Goal: Transaction & Acquisition: Purchase product/service

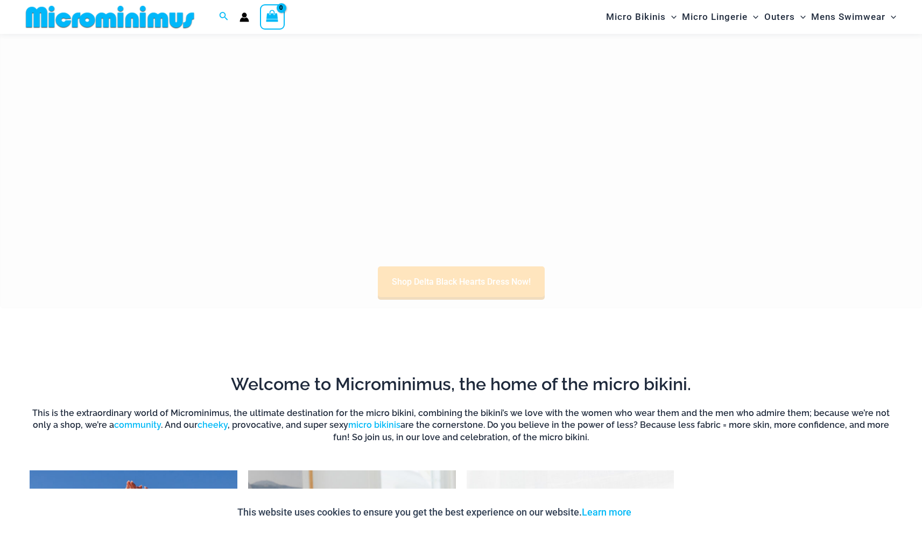
scroll to position [508, 0]
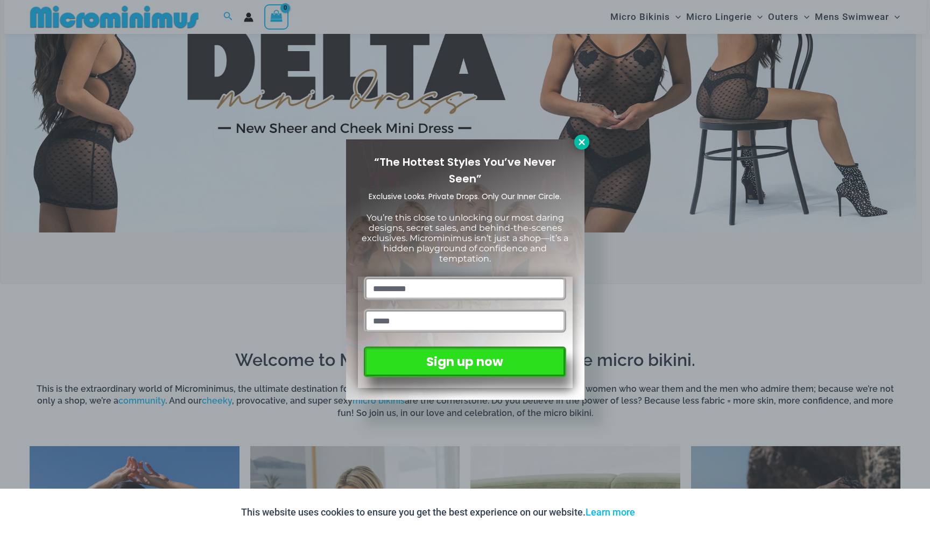
click at [580, 145] on icon at bounding box center [582, 142] width 10 height 10
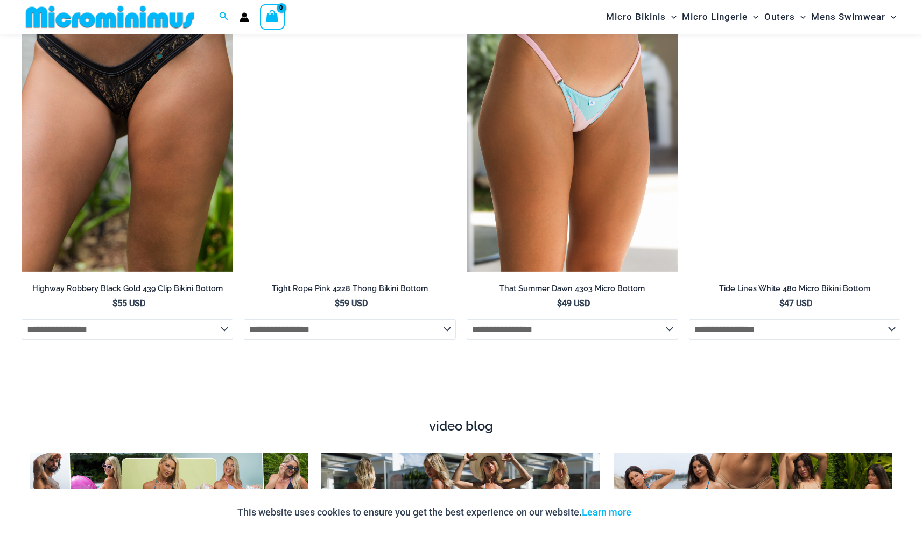
scroll to position [3694, 0]
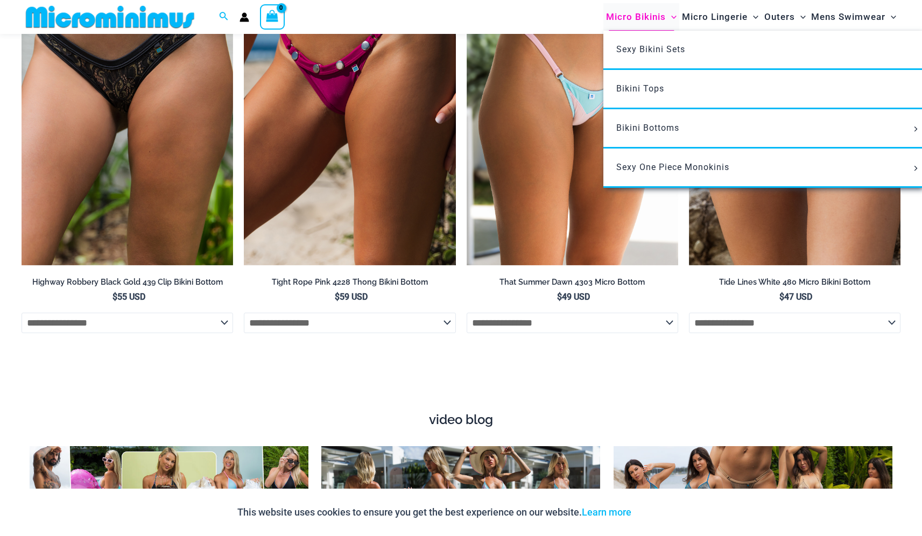
click at [631, 18] on span "Micro Bikinis" at bounding box center [636, 16] width 60 height 27
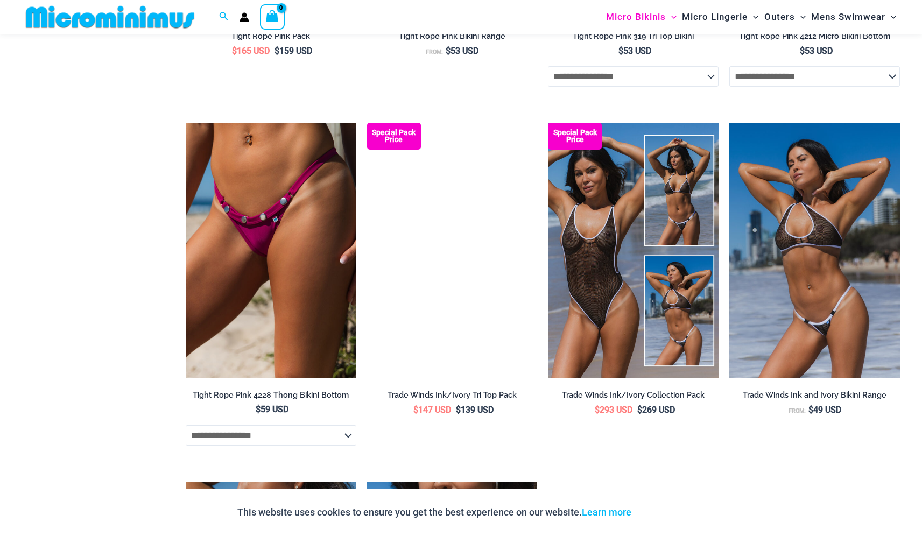
scroll to position [1322, 0]
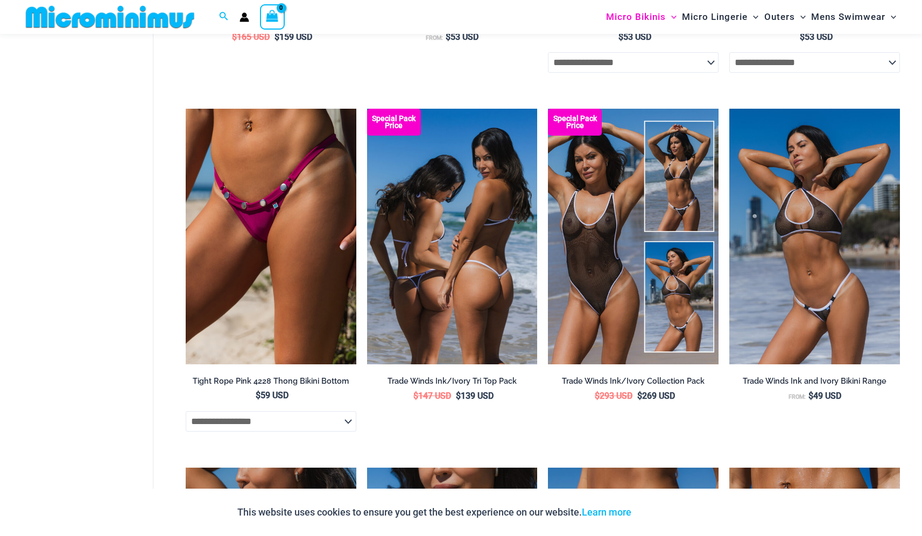
click at [464, 260] on img at bounding box center [452, 237] width 171 height 256
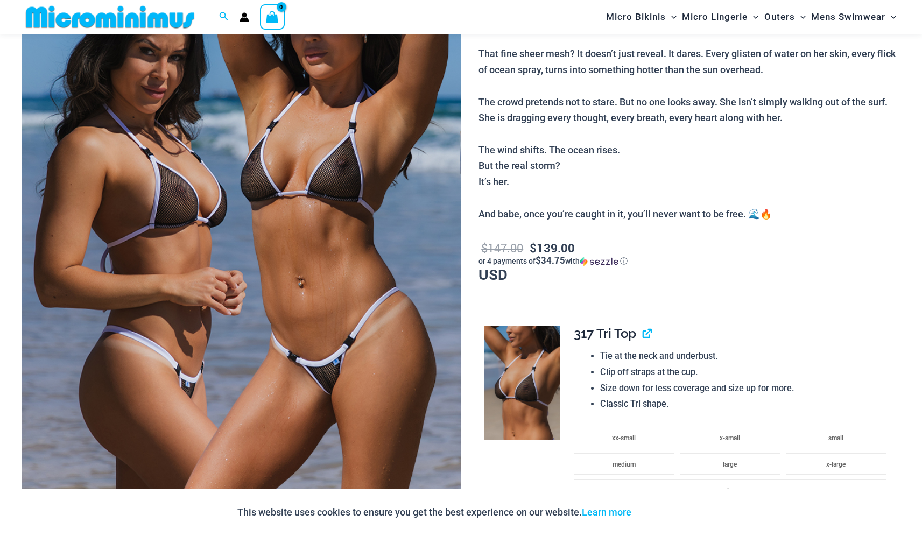
scroll to position [253, 0]
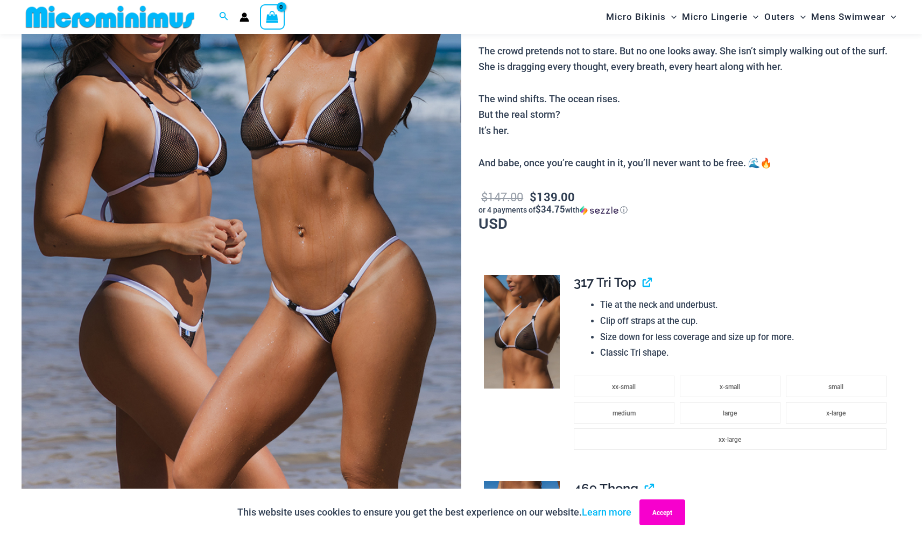
click at [659, 511] on button "Accept" at bounding box center [663, 513] width 46 height 26
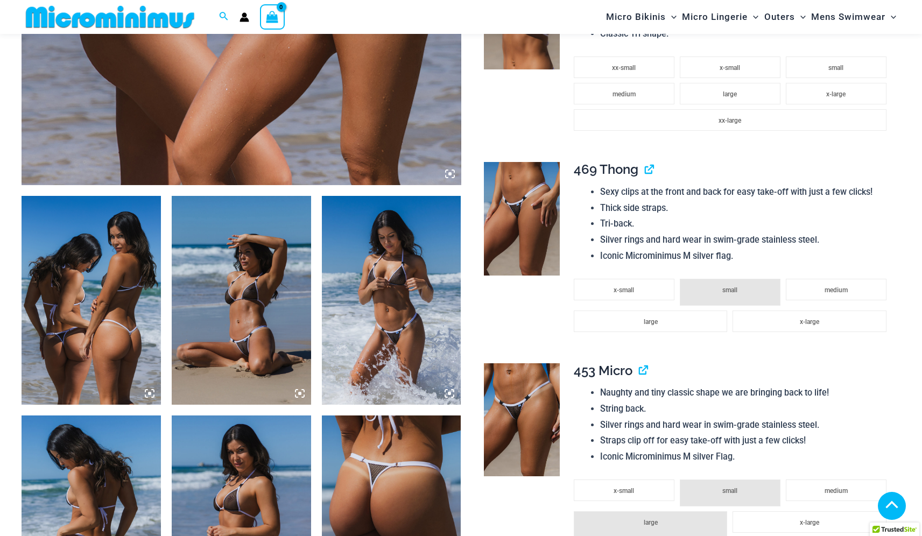
scroll to position [584, 0]
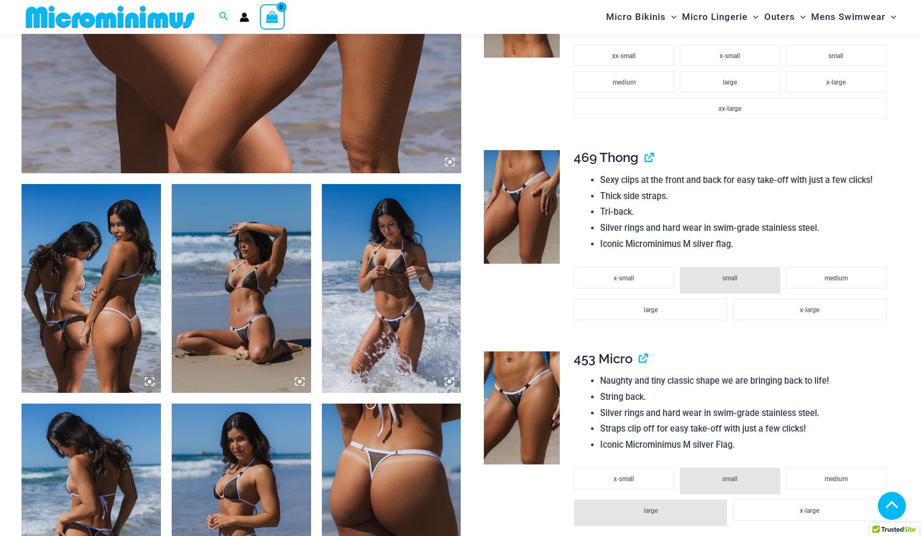
click at [225, 315] on img at bounding box center [241, 288] width 139 height 209
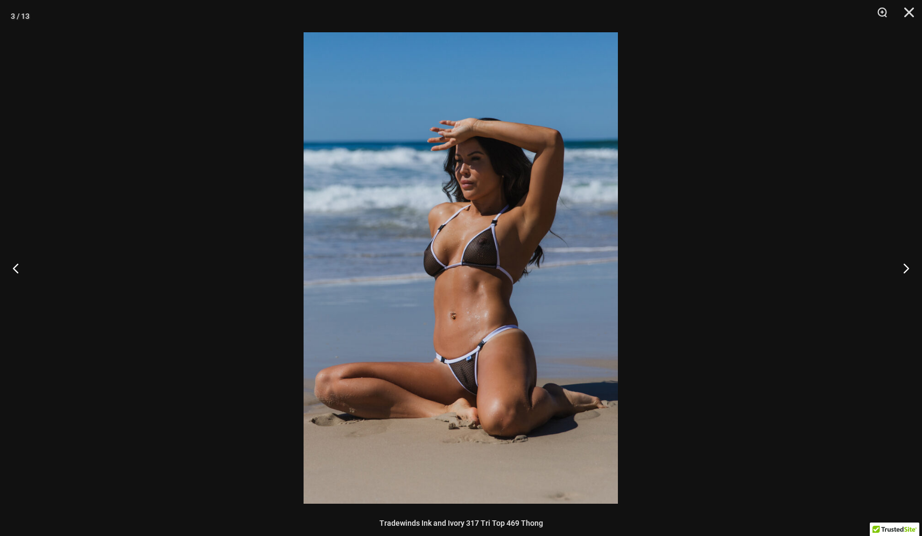
click at [471, 391] on img at bounding box center [461, 268] width 314 height 472
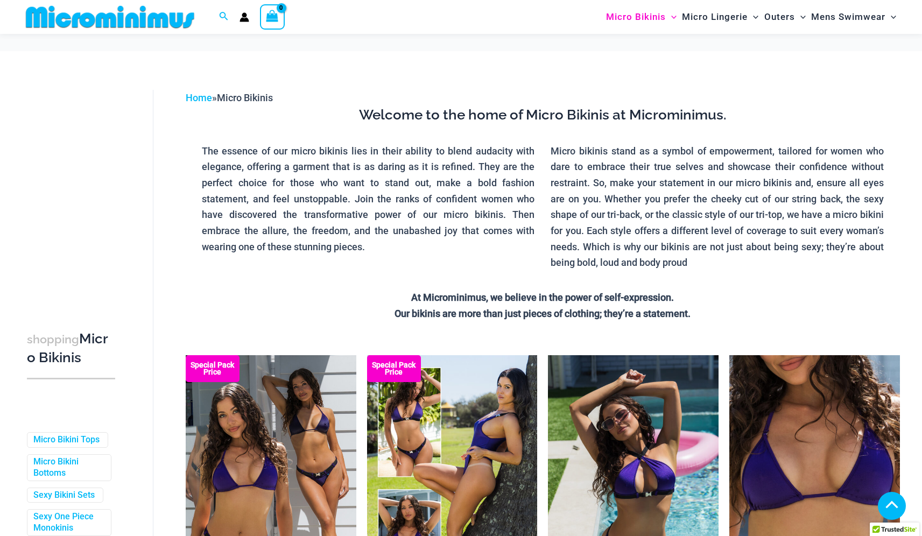
scroll to position [1322, 0]
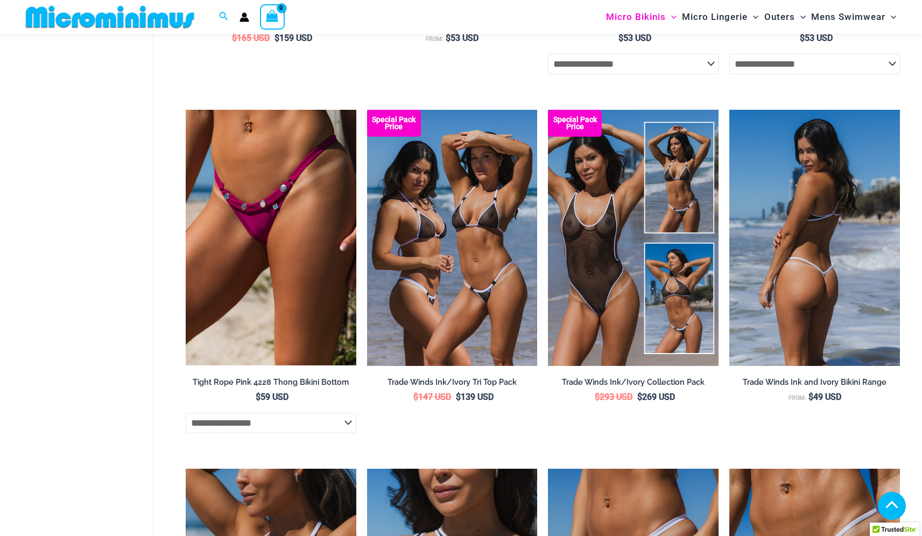
click at [759, 294] on img at bounding box center [815, 238] width 171 height 256
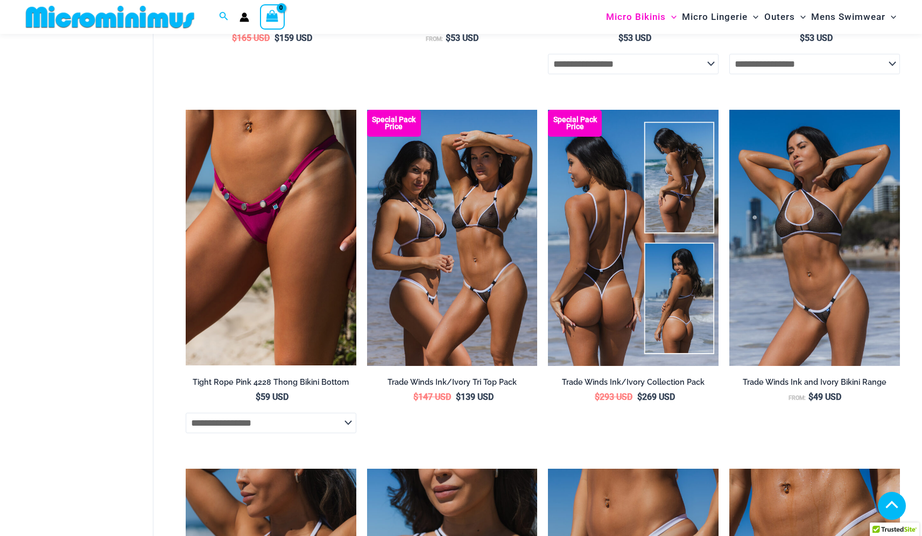
click at [627, 289] on img at bounding box center [633, 238] width 171 height 256
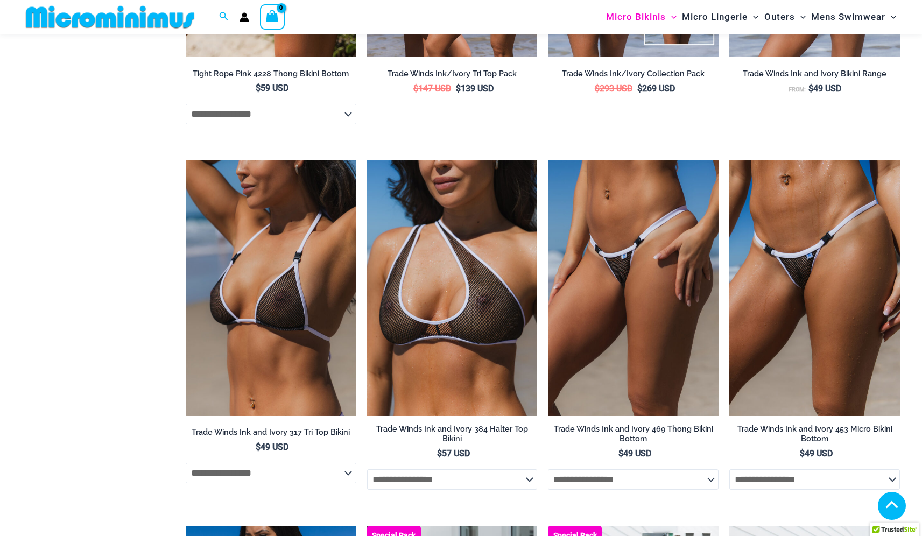
scroll to position [1635, 0]
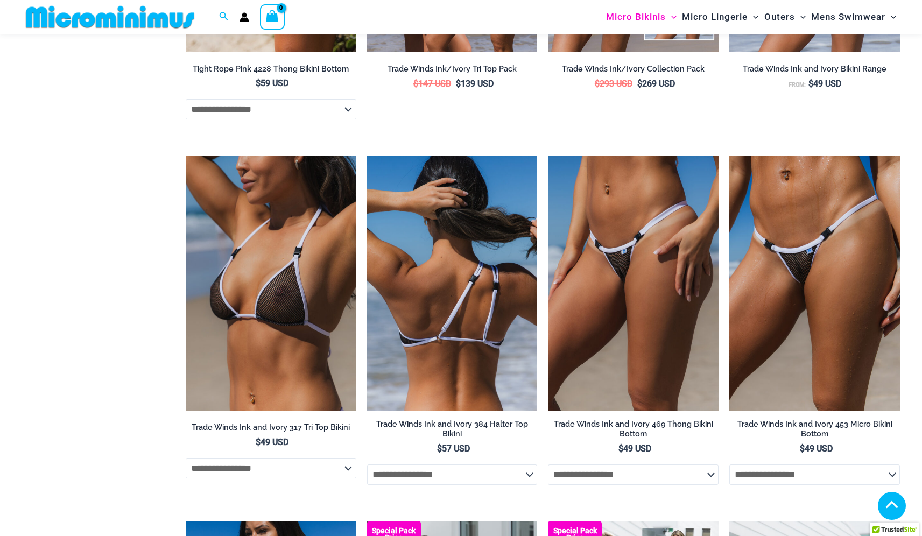
click at [481, 300] on img at bounding box center [452, 284] width 171 height 256
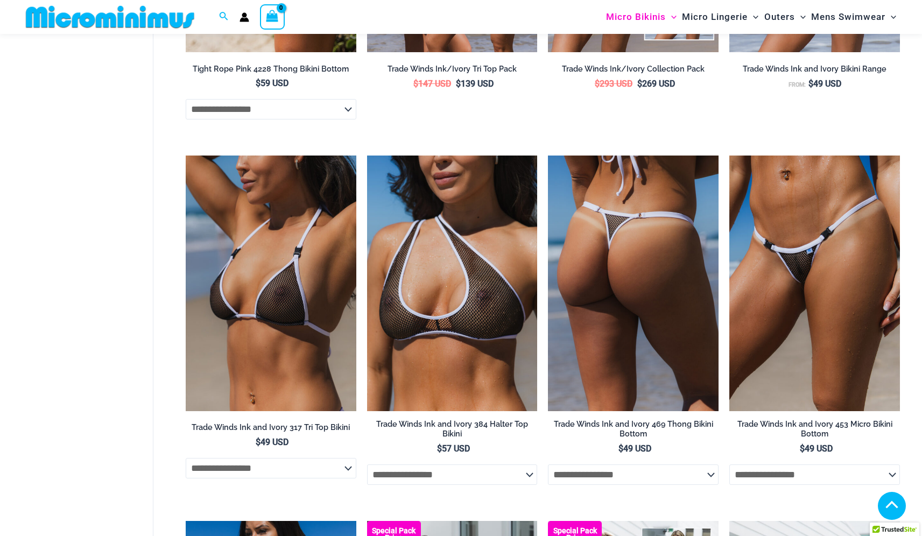
click at [630, 300] on img at bounding box center [633, 284] width 171 height 256
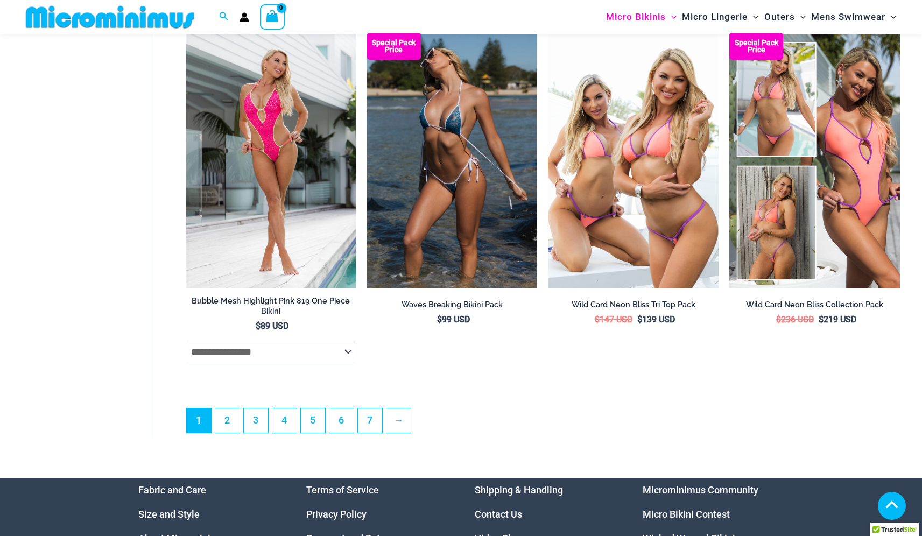
scroll to position [2855, 0]
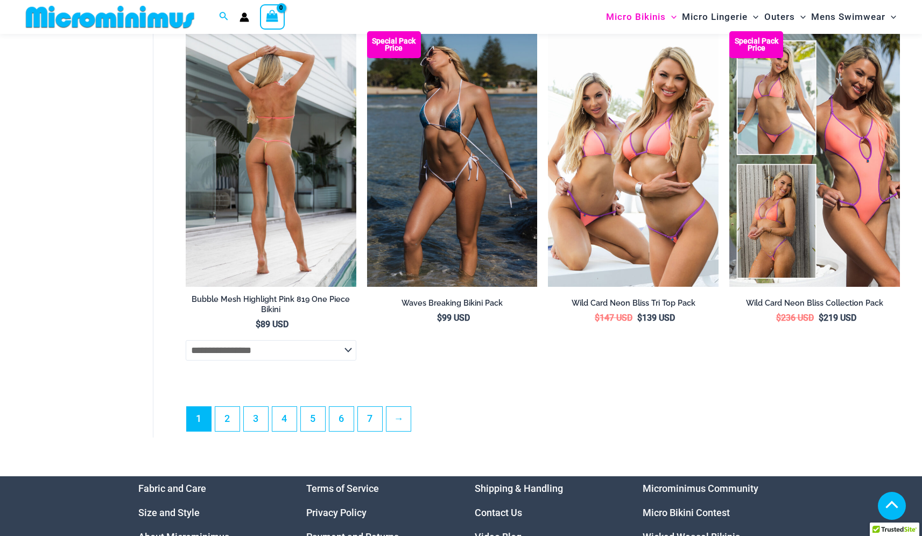
click at [243, 358] on select "**********" at bounding box center [271, 350] width 171 height 20
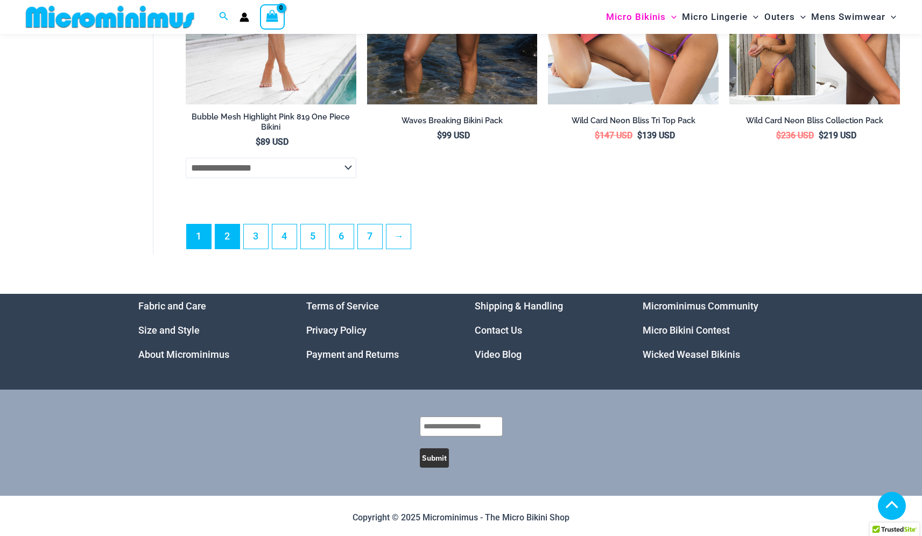
scroll to position [3051, 0]
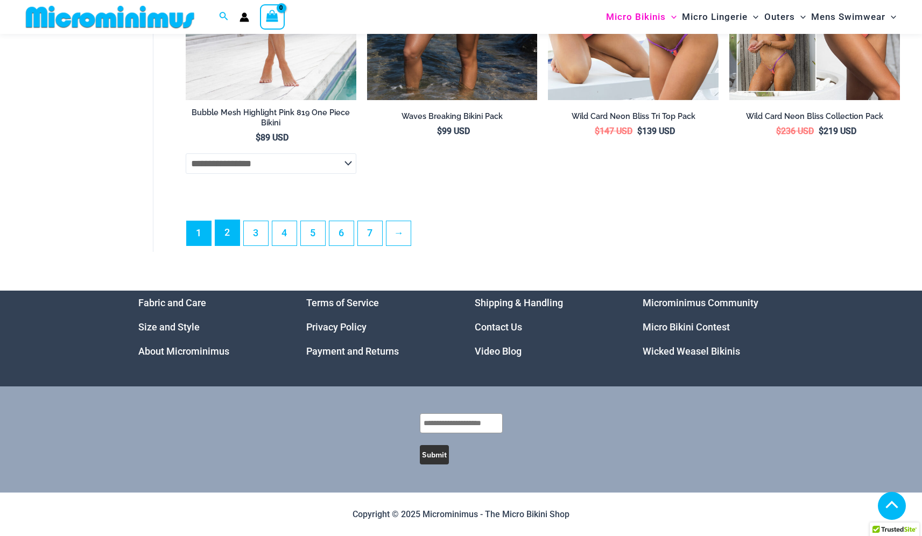
click at [227, 236] on link "2" at bounding box center [227, 232] width 24 height 25
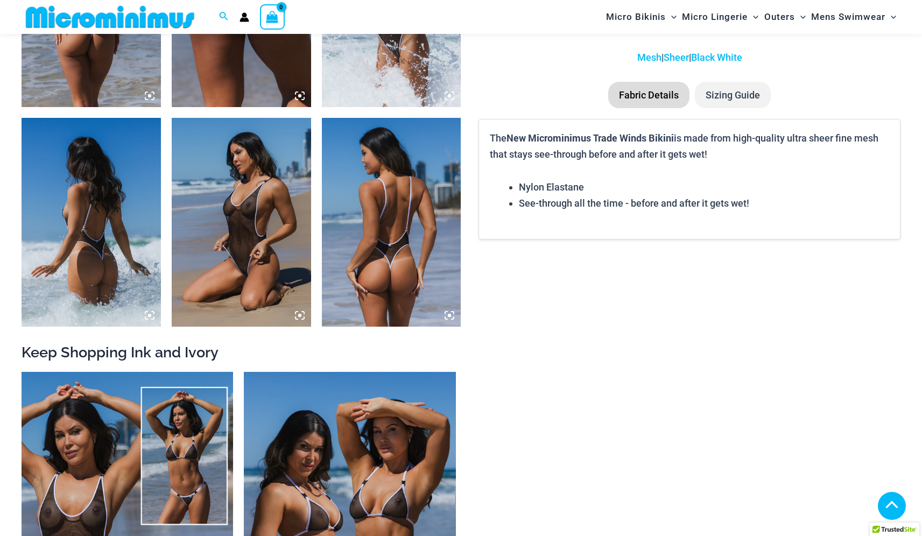
scroll to position [1534, 0]
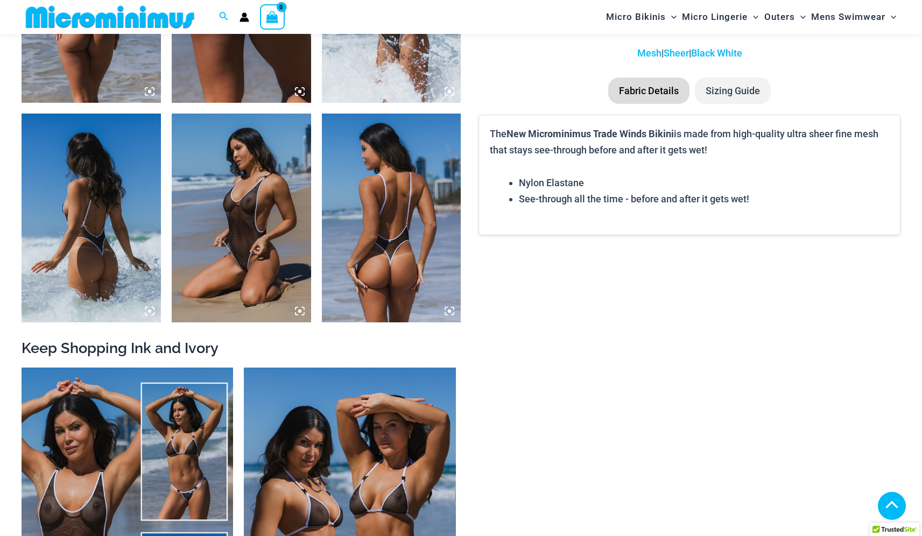
click at [235, 201] on img at bounding box center [241, 218] width 139 height 209
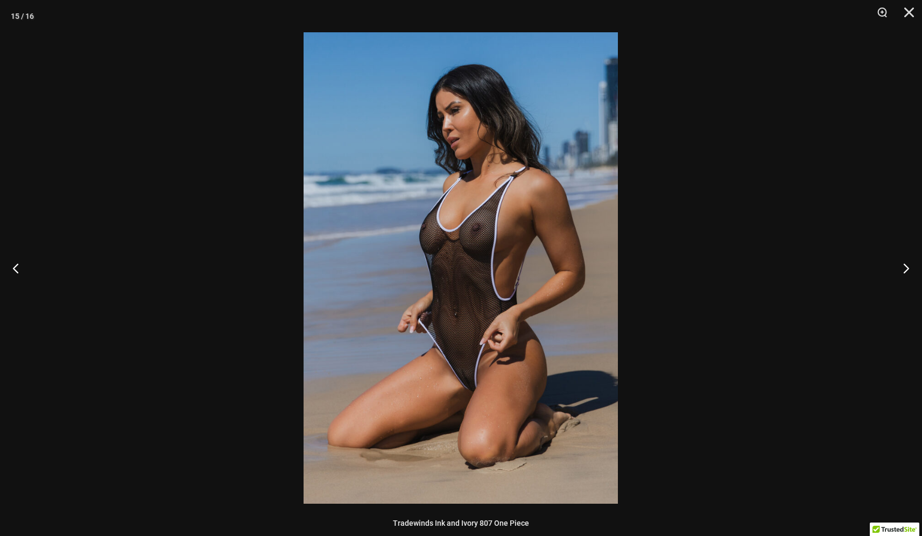
click at [485, 234] on img at bounding box center [461, 268] width 314 height 472
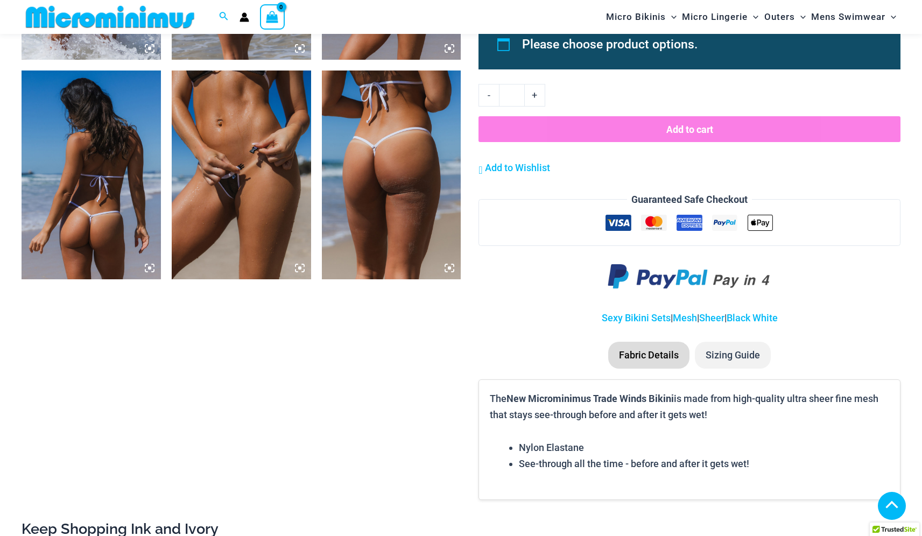
scroll to position [1579, 0]
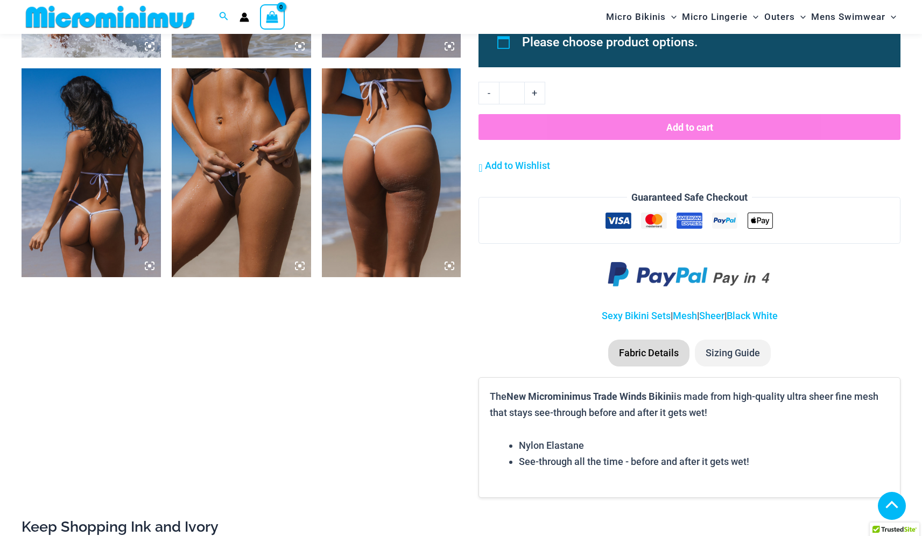
click at [231, 169] on img at bounding box center [241, 172] width 139 height 209
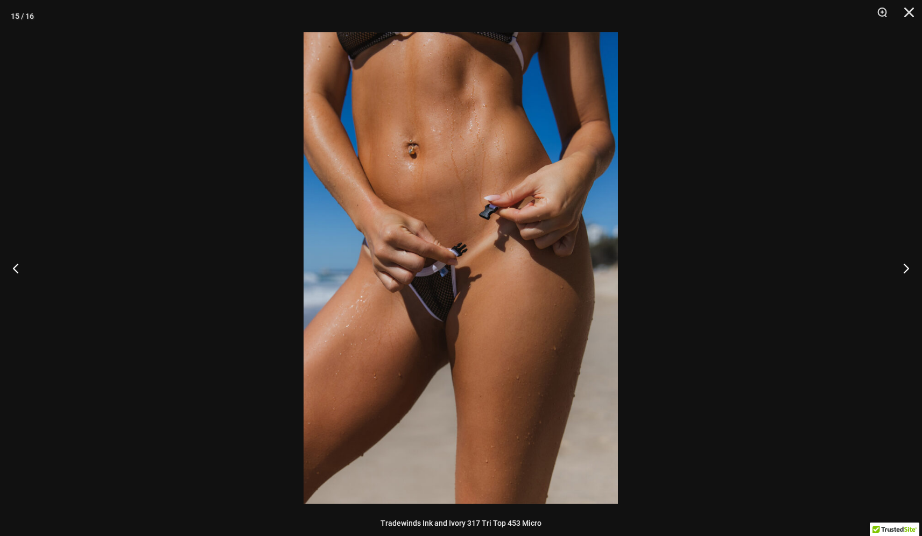
click at [426, 315] on img at bounding box center [461, 268] width 314 height 472
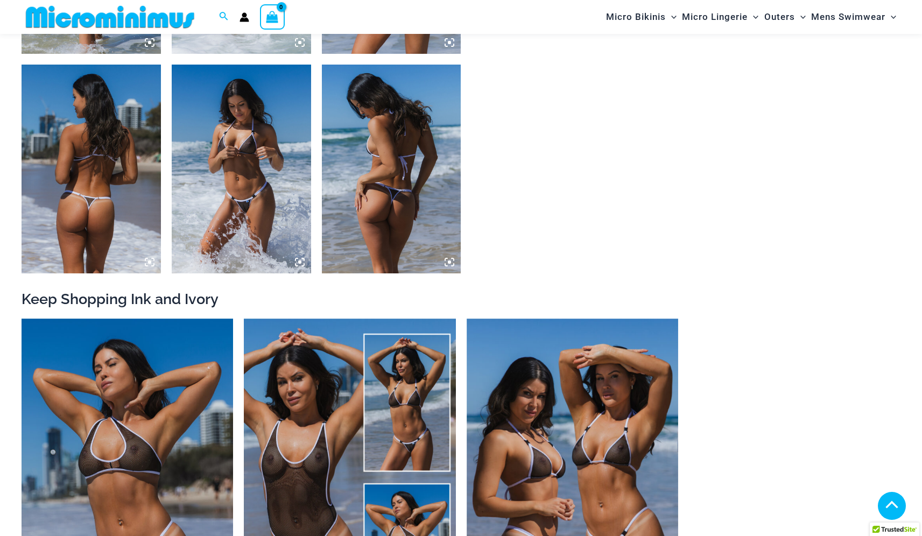
scroll to position [1164, 0]
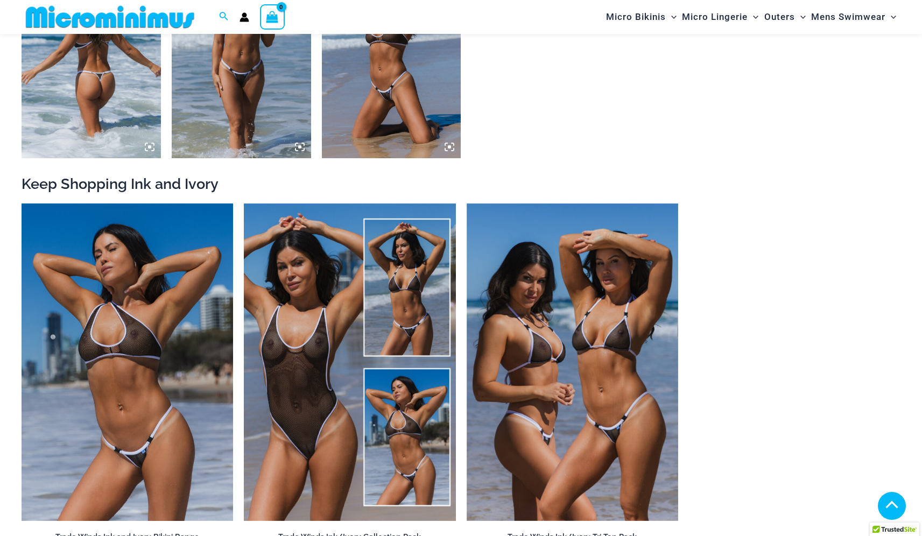
scroll to position [1267, 0]
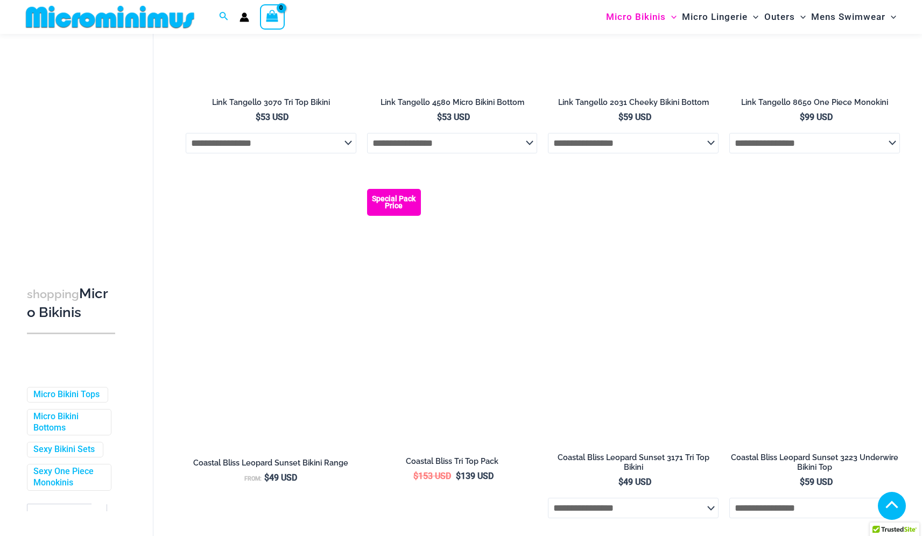
scroll to position [1516, 0]
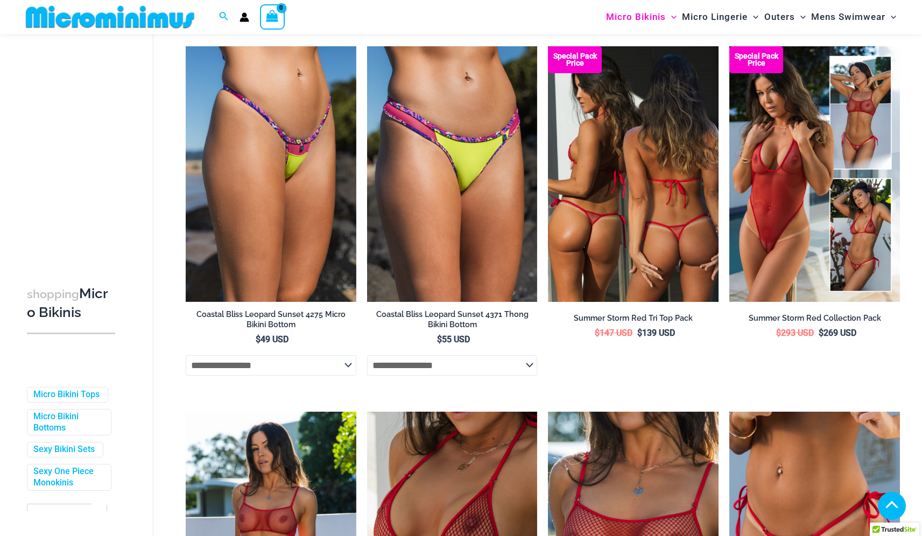
click at [646, 231] on img at bounding box center [633, 174] width 171 height 256
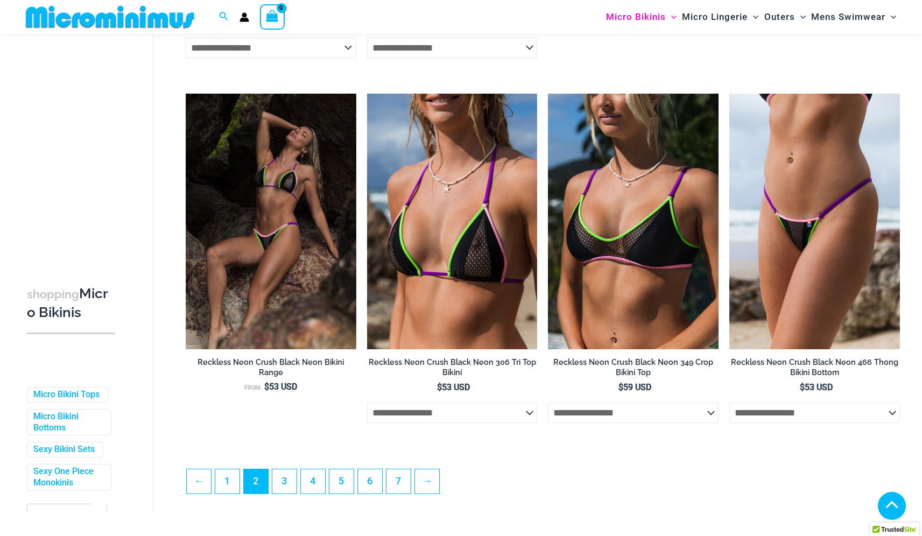
scroll to position [2563, 0]
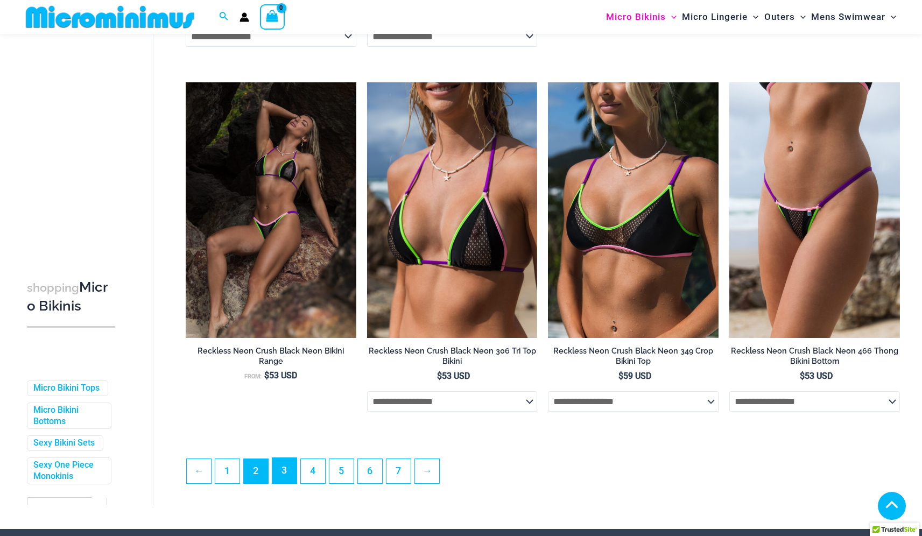
click at [286, 482] on link "3" at bounding box center [284, 470] width 24 height 25
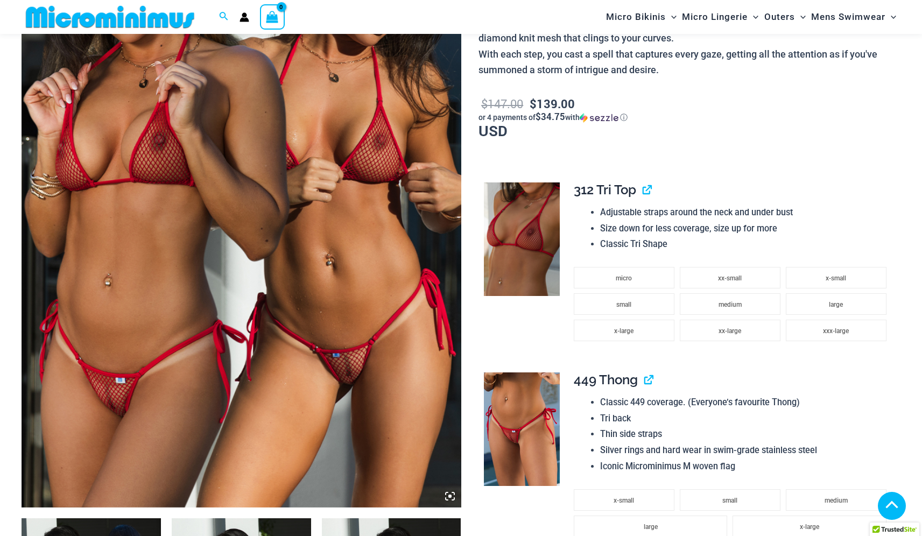
scroll to position [250, 0]
click at [344, 381] on img at bounding box center [242, 178] width 440 height 660
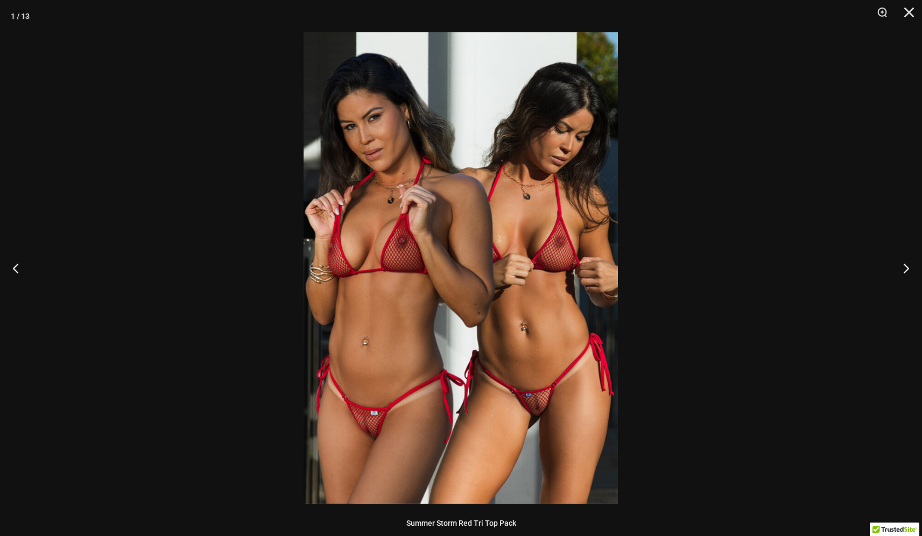
click at [454, 396] on img at bounding box center [461, 268] width 314 height 472
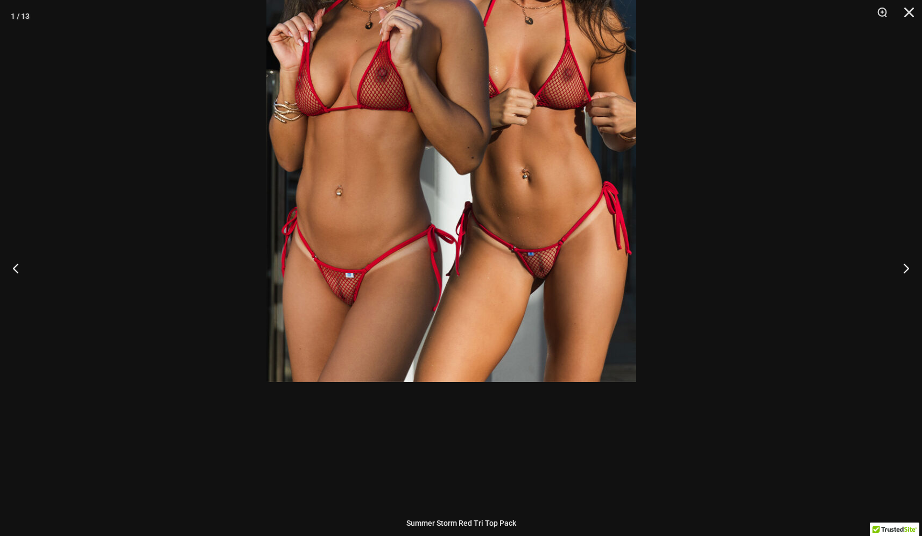
click at [0, 0] on div at bounding box center [461, 268] width 922 height 536
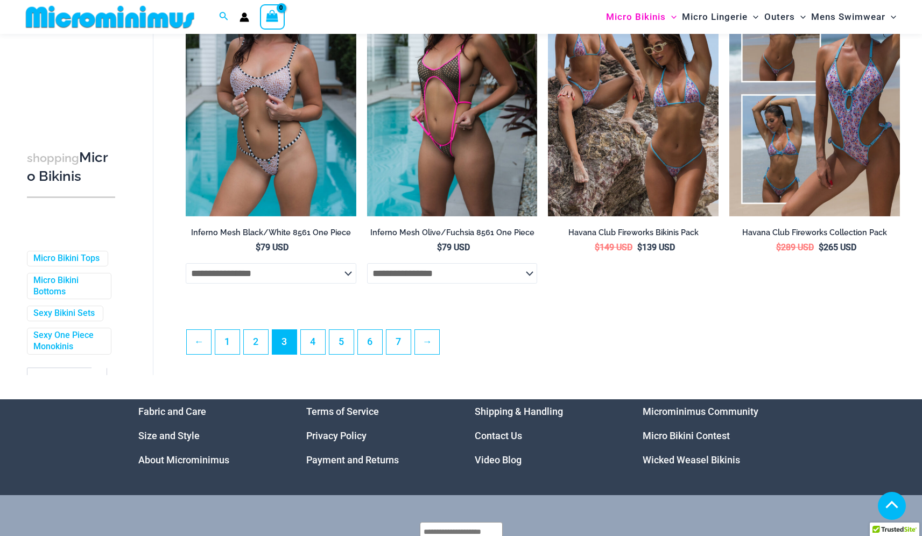
scroll to position [2710, 0]
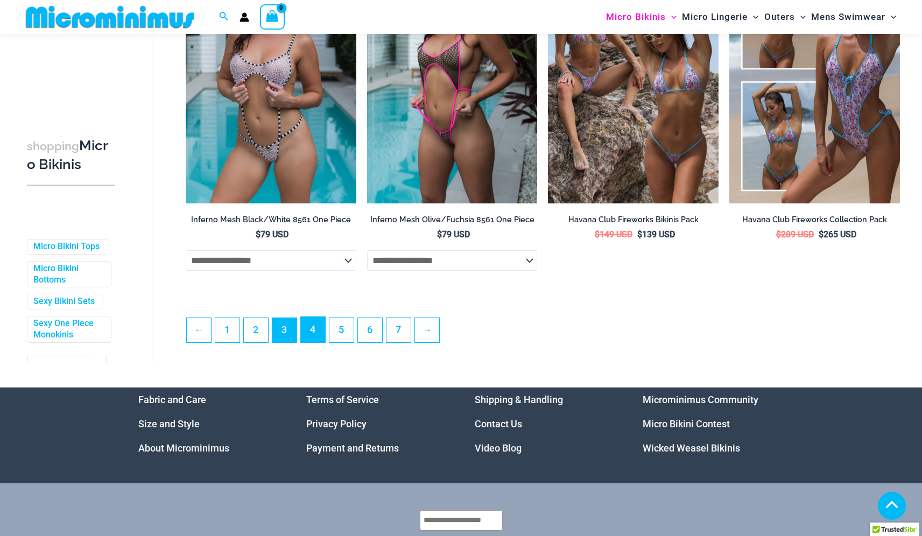
click at [315, 326] on link "4" at bounding box center [313, 329] width 24 height 25
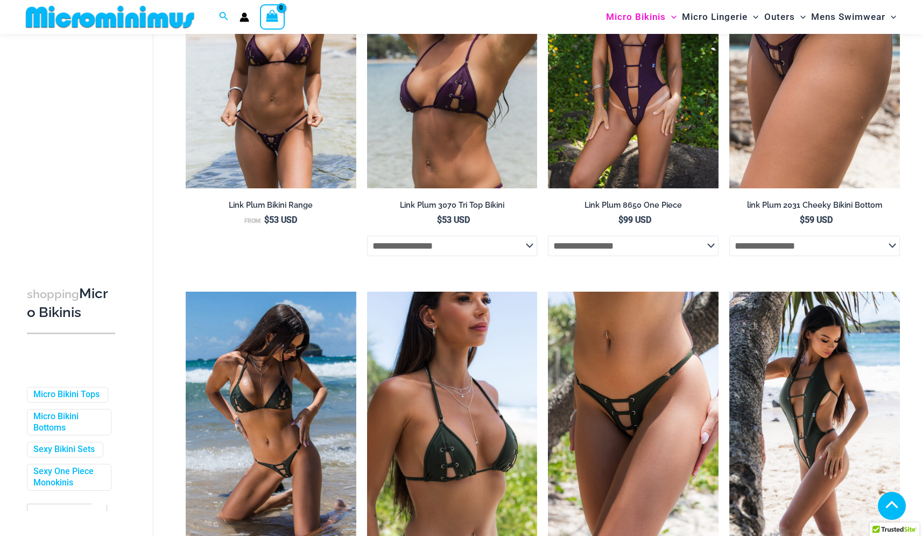
scroll to position [2150, 0]
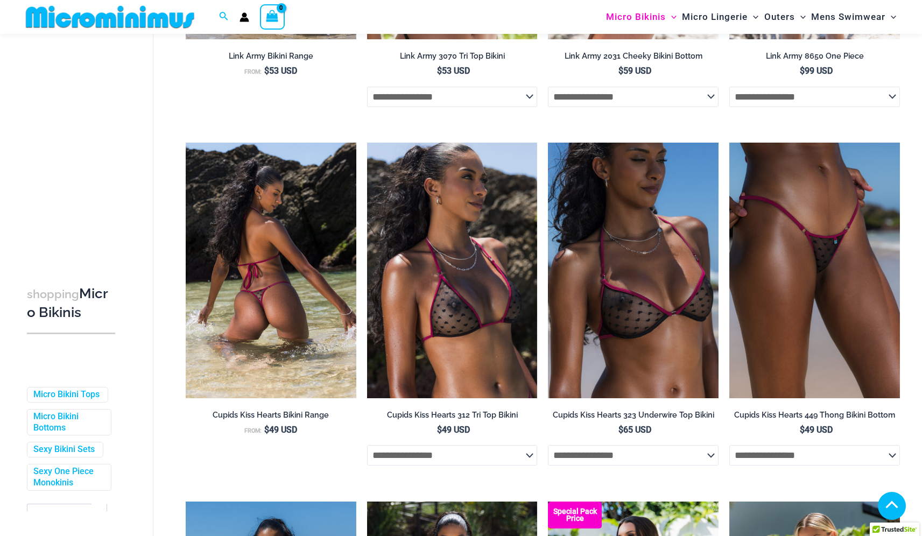
click at [295, 323] on img at bounding box center [271, 271] width 171 height 256
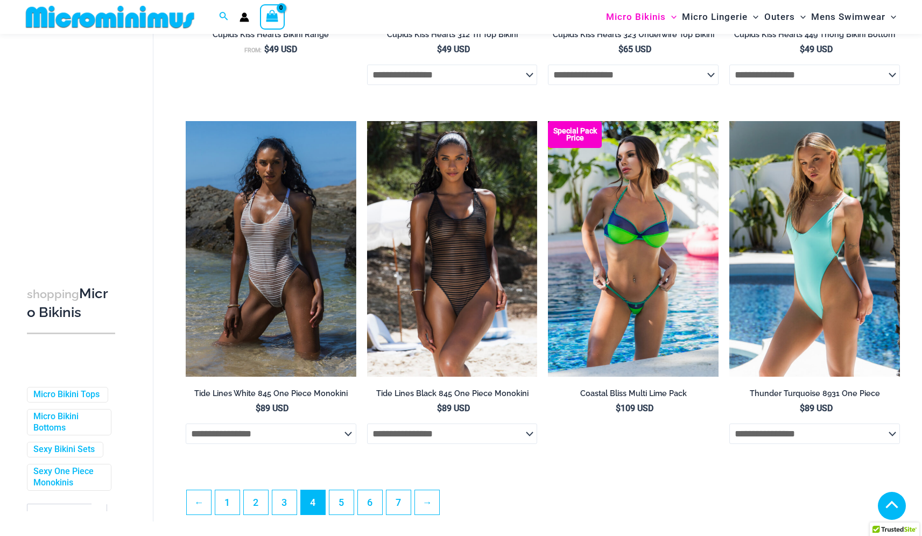
scroll to position [2531, 0]
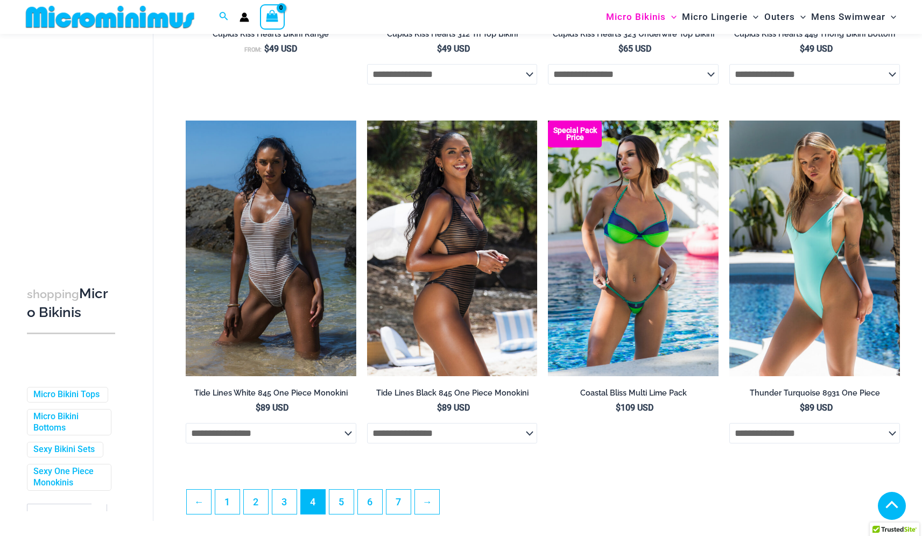
click at [439, 269] on img at bounding box center [452, 249] width 171 height 256
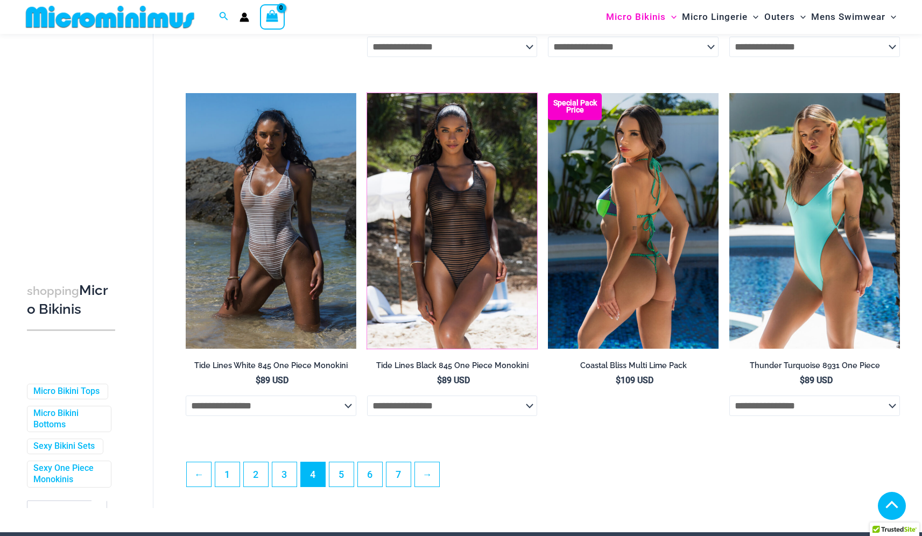
scroll to position [2572, 0]
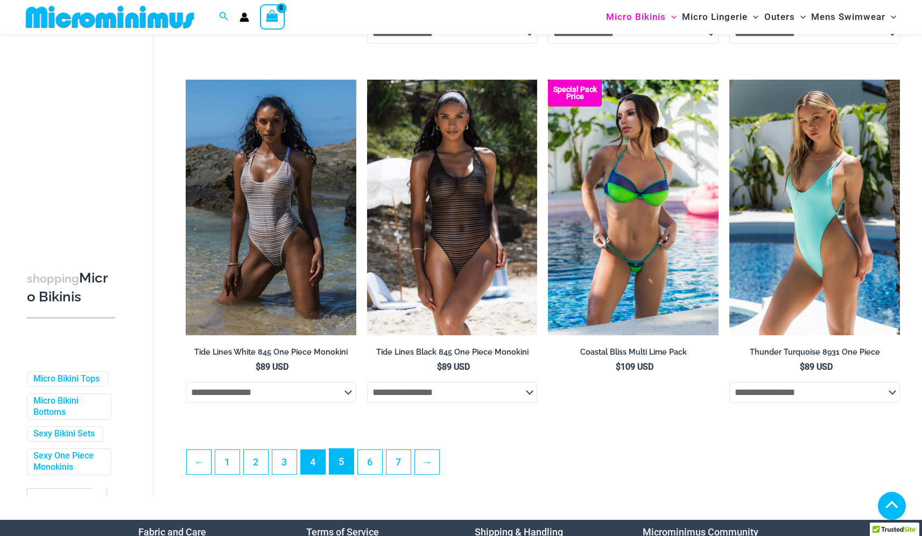
click at [336, 470] on link "5" at bounding box center [342, 461] width 24 height 25
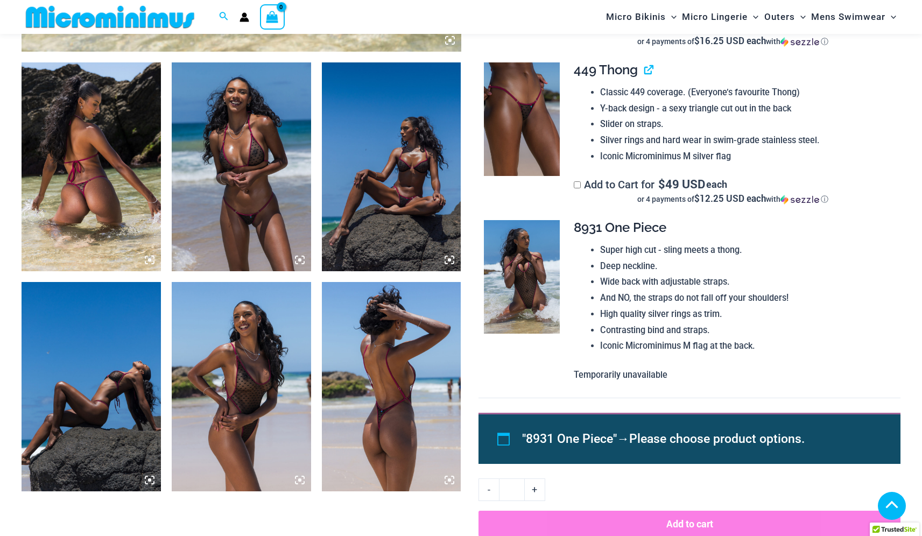
scroll to position [705, 0]
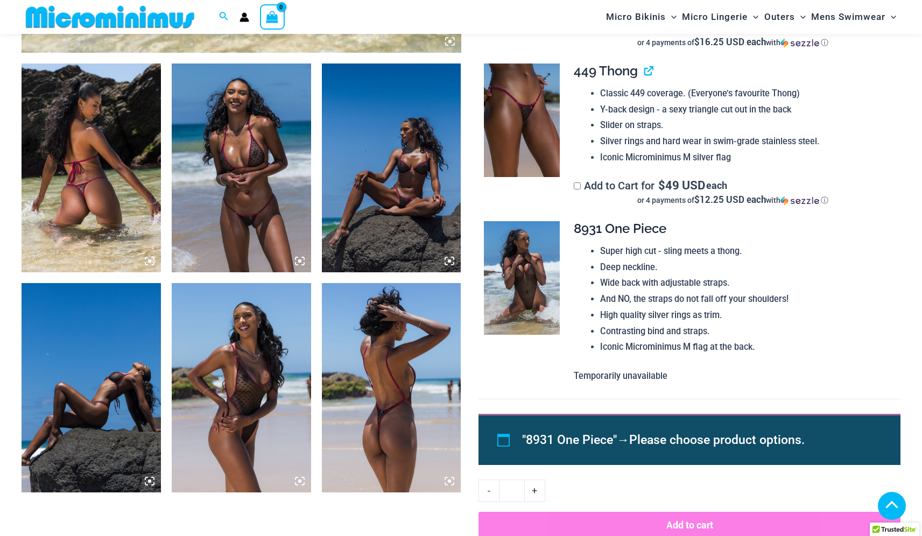
click at [539, 120] on img at bounding box center [522, 121] width 76 height 114
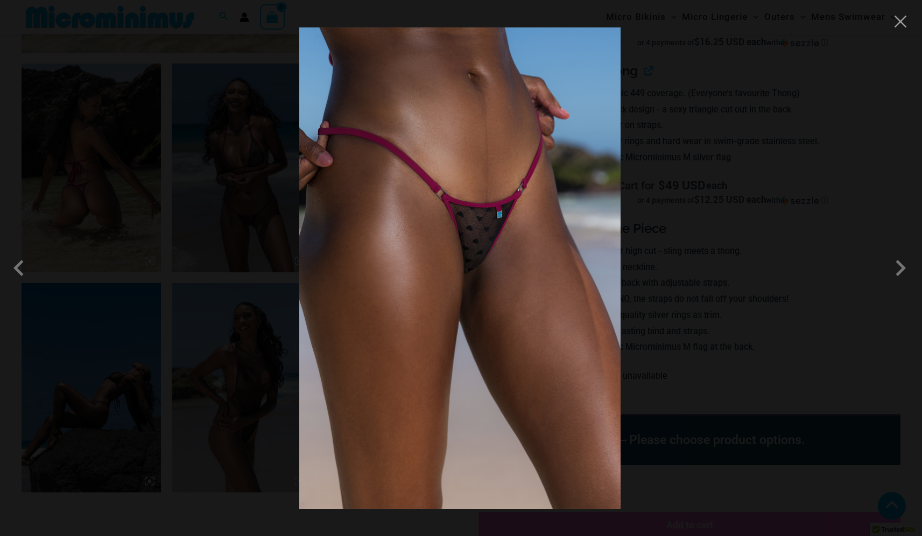
click at [487, 254] on img at bounding box center [459, 268] width 321 height 482
click at [900, 24] on button "Close" at bounding box center [901, 21] width 16 height 16
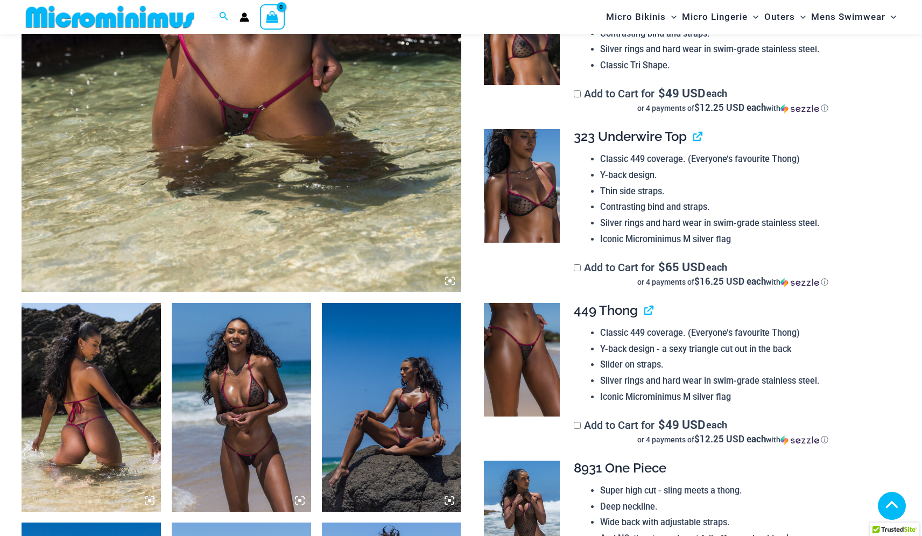
scroll to position [457, 0]
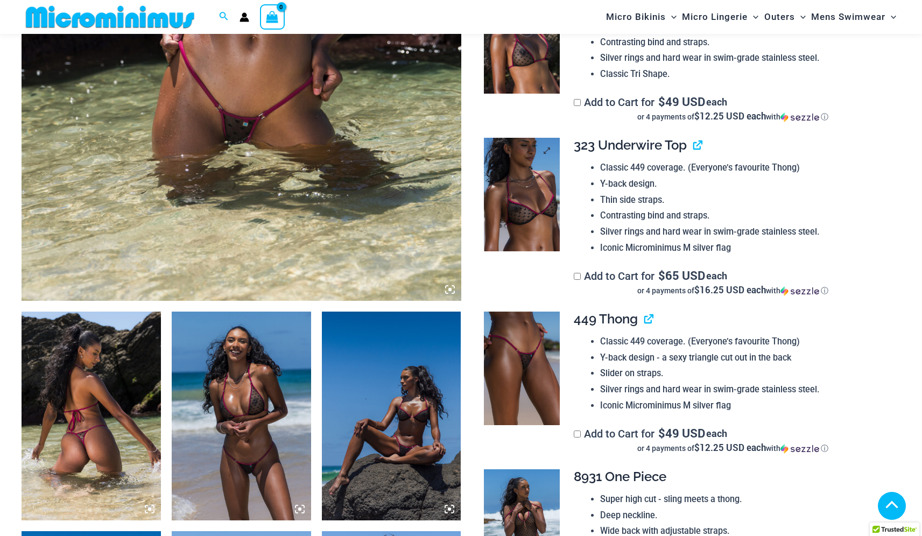
click at [530, 190] on img at bounding box center [522, 195] width 76 height 114
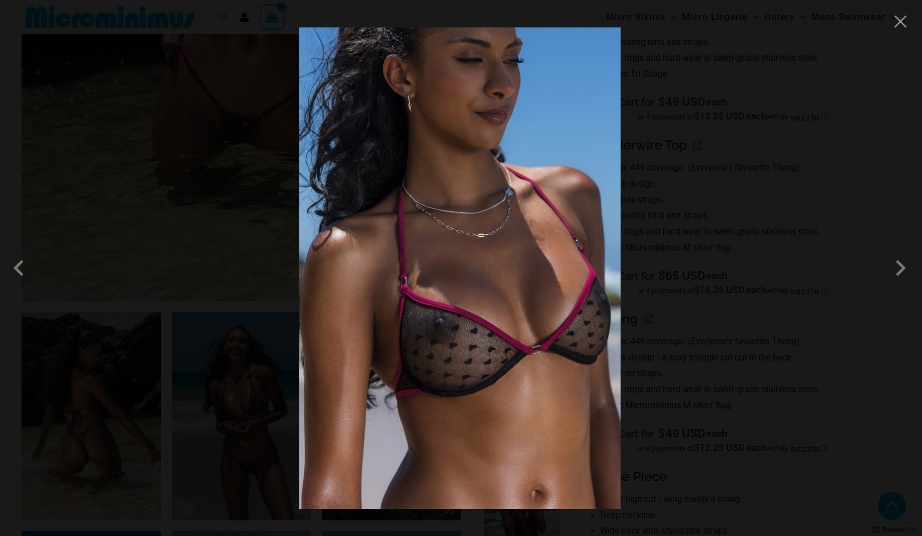
click at [465, 335] on img at bounding box center [459, 268] width 321 height 482
drag, startPoint x: 465, startPoint y: 331, endPoint x: 486, endPoint y: 5, distance: 326.4
click at [0, 0] on div at bounding box center [461, 268] width 922 height 536
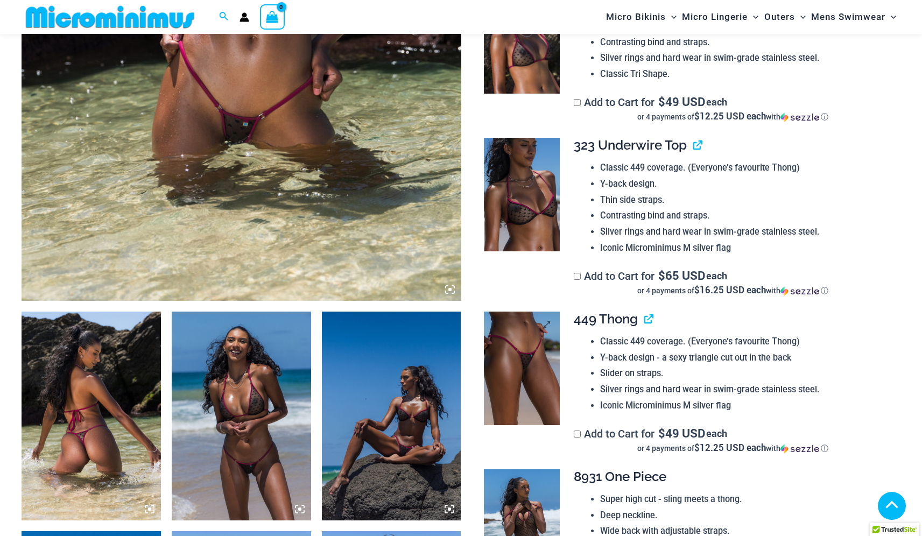
click at [533, 352] on img at bounding box center [522, 369] width 76 height 114
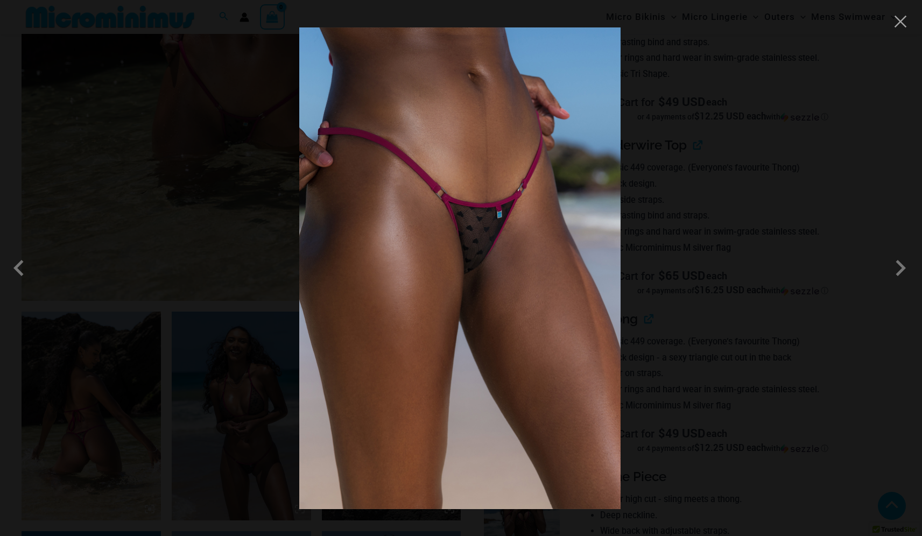
drag, startPoint x: 502, startPoint y: 292, endPoint x: 488, endPoint y: 3, distance: 289.5
click div at bounding box center [461, 268] width 922 height 536
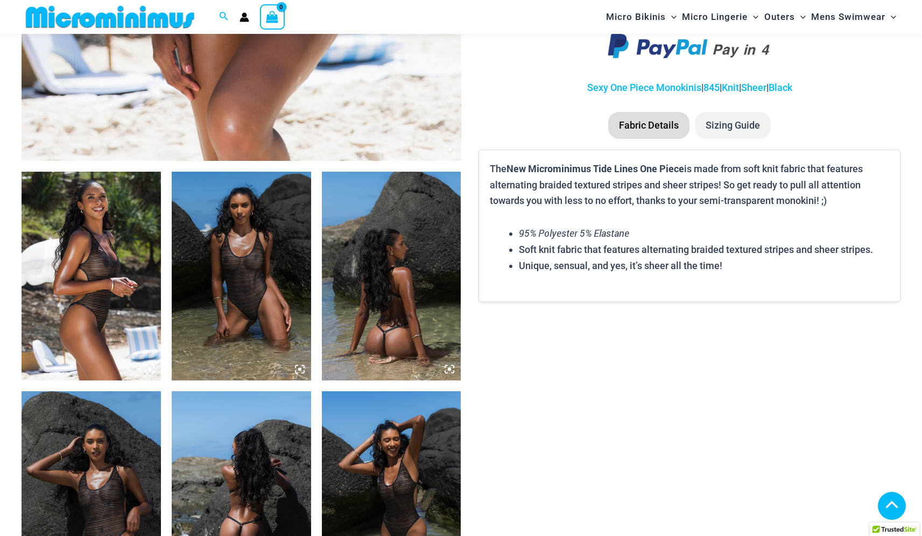
scroll to position [663, 0]
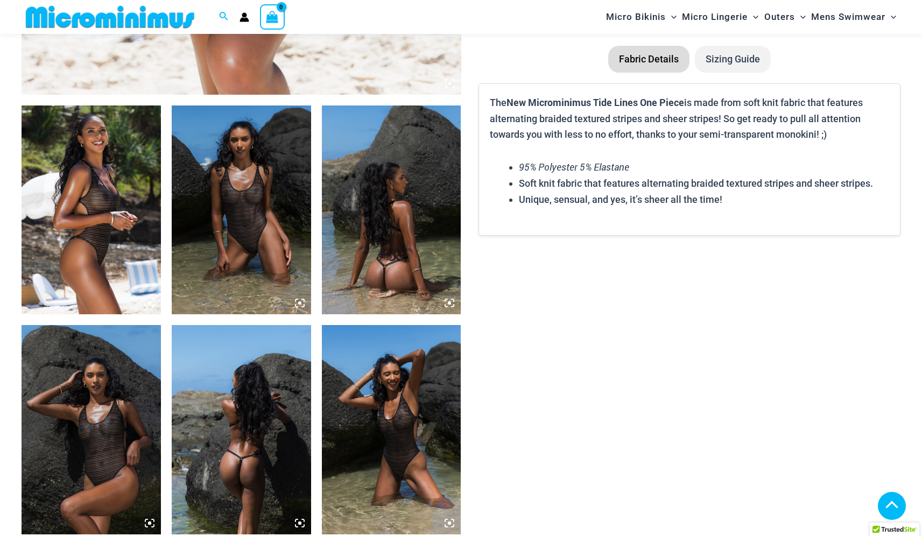
click at [248, 255] on img at bounding box center [241, 210] width 139 height 209
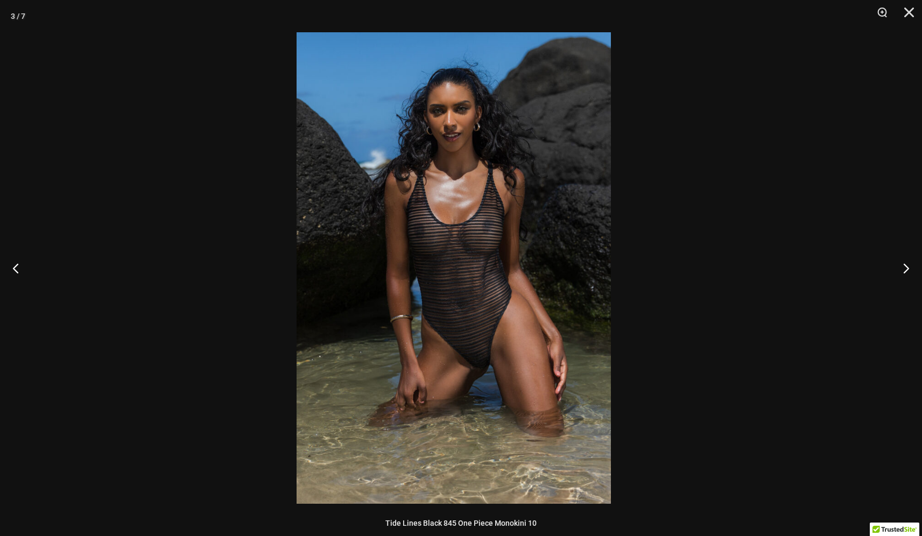
click at [0, 0] on div at bounding box center [454, 268] width 922 height 536
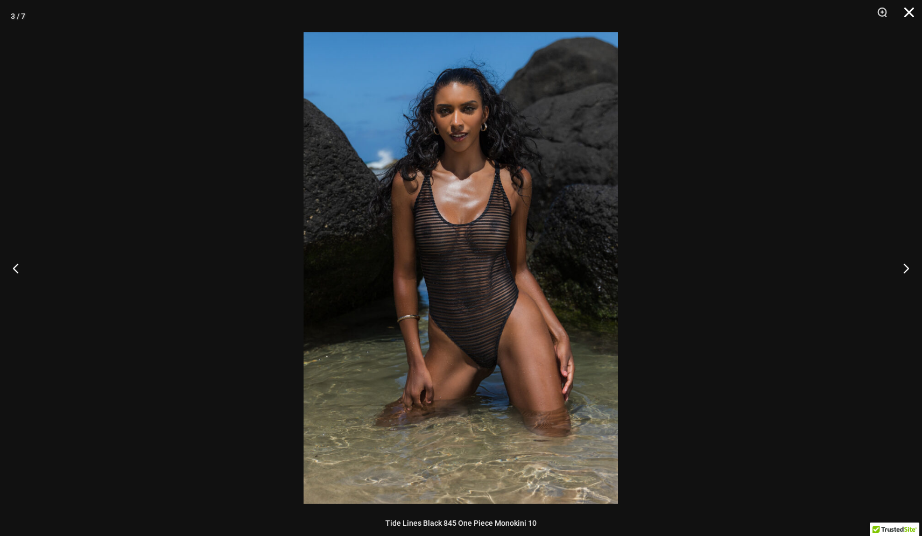
click at [909, 9] on button "Close" at bounding box center [905, 16] width 27 height 32
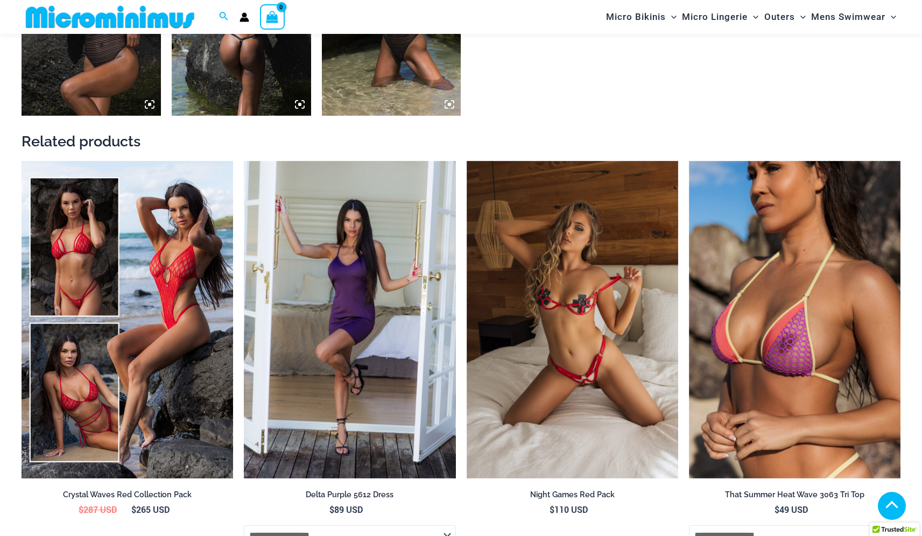
scroll to position [1090, 0]
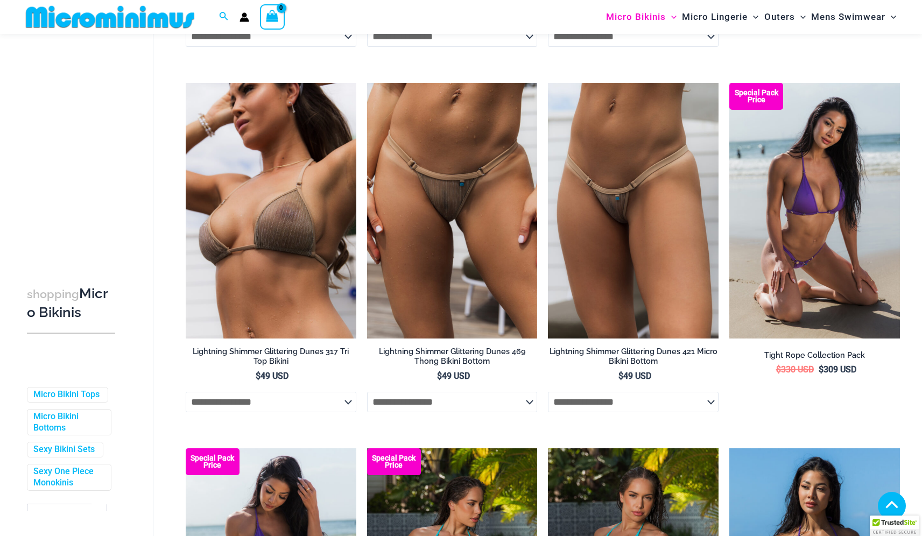
scroll to position [763, 0]
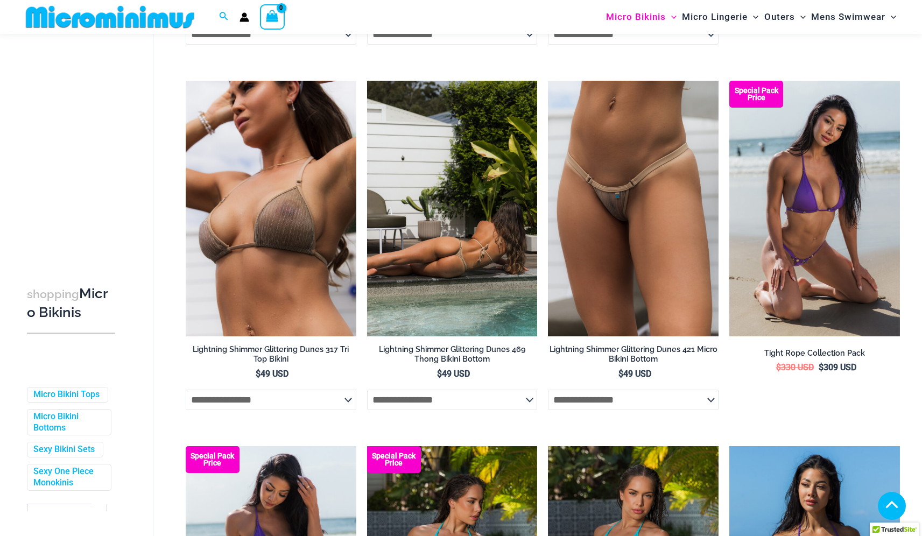
click at [438, 271] on img at bounding box center [452, 209] width 171 height 256
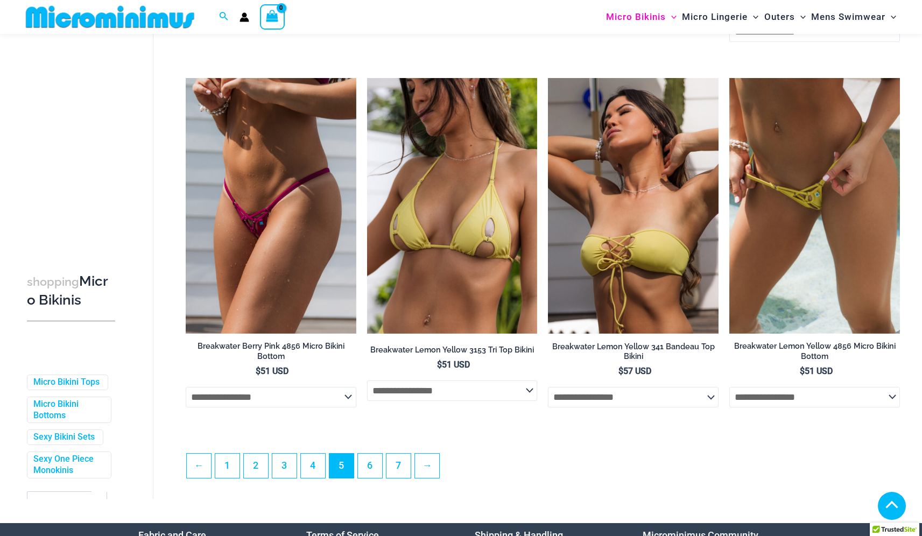
scroll to position [2561, 0]
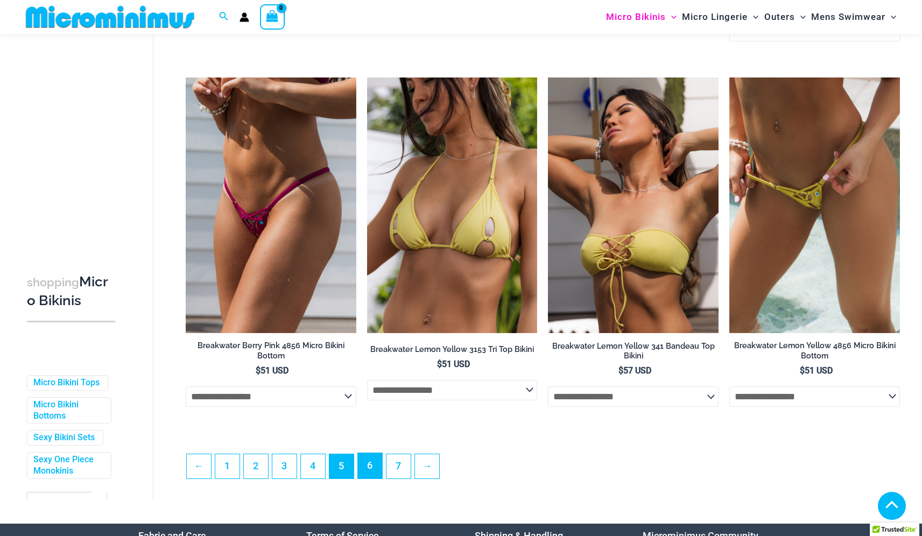
click at [374, 453] on link "6" at bounding box center [370, 465] width 24 height 25
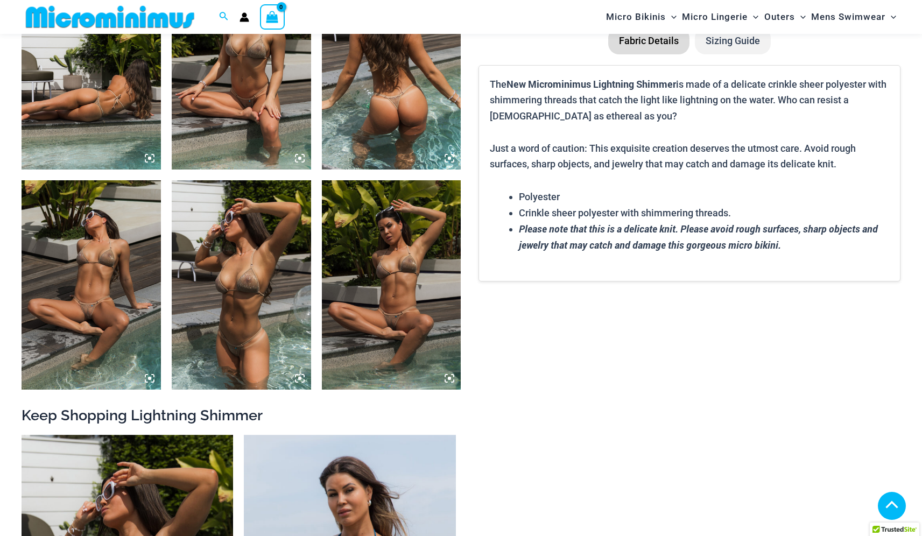
scroll to position [823, 0]
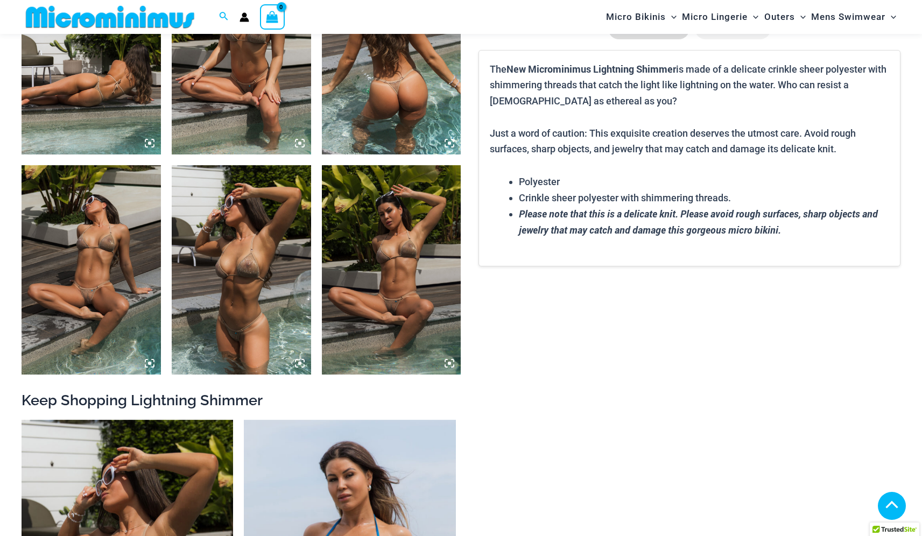
drag, startPoint x: 113, startPoint y: 298, endPoint x: 437, endPoint y: 0, distance: 440.1
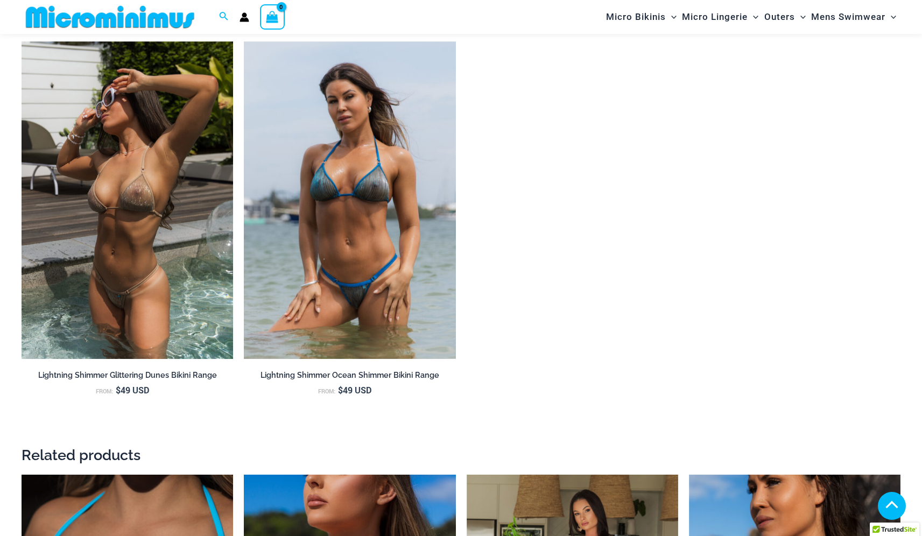
scroll to position [1204, 0]
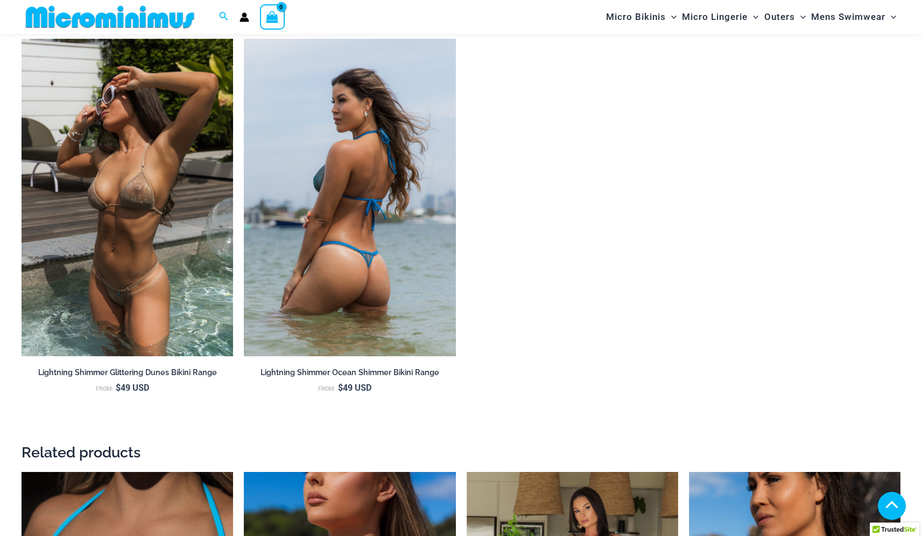
click at [354, 283] on img at bounding box center [350, 198] width 212 height 318
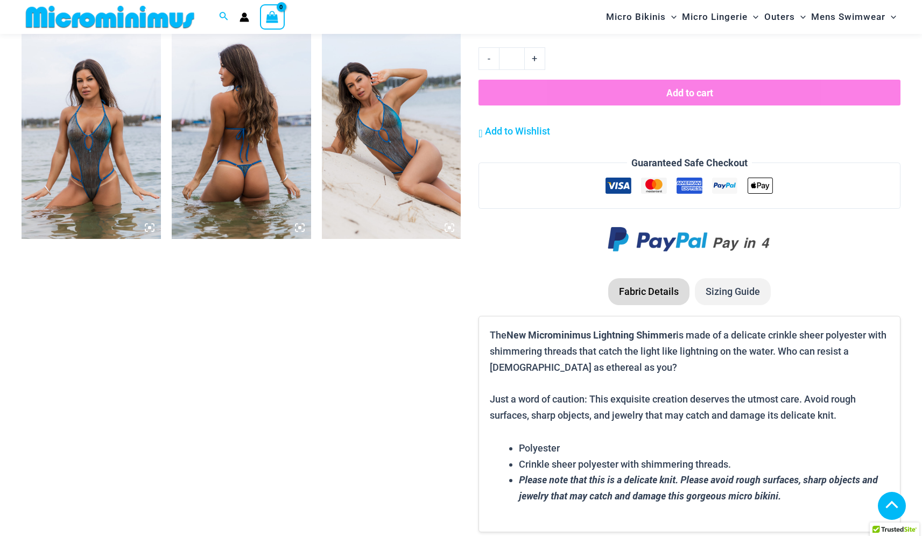
scroll to position [993, 0]
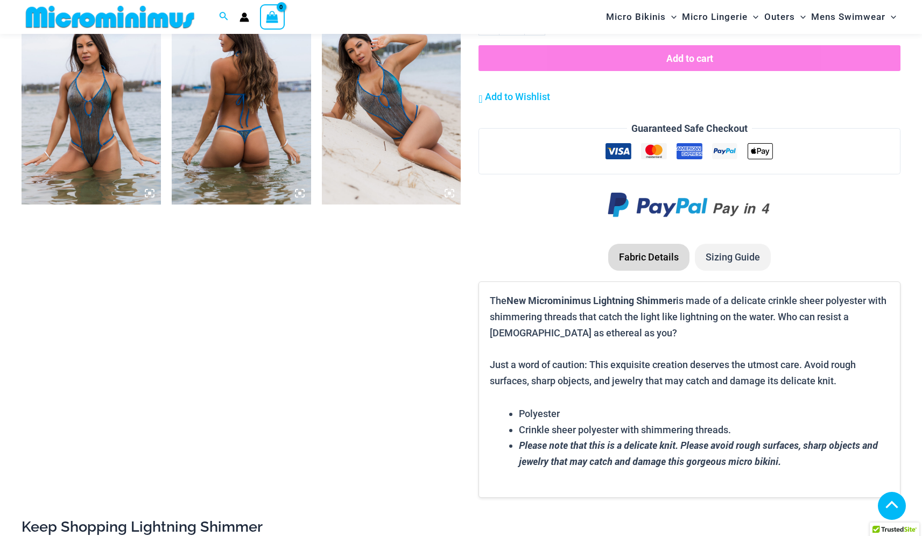
click at [113, 136] on img at bounding box center [91, 99] width 139 height 209
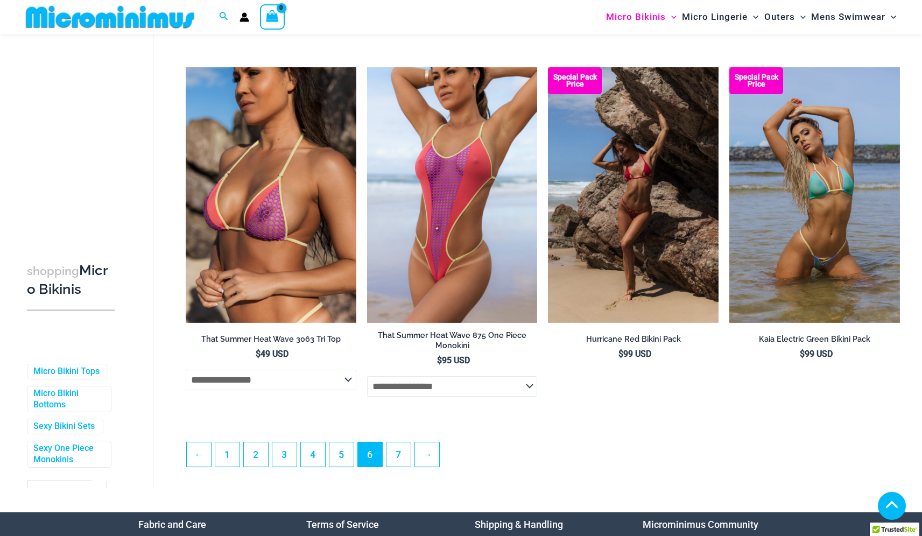
scroll to position [2603, 0]
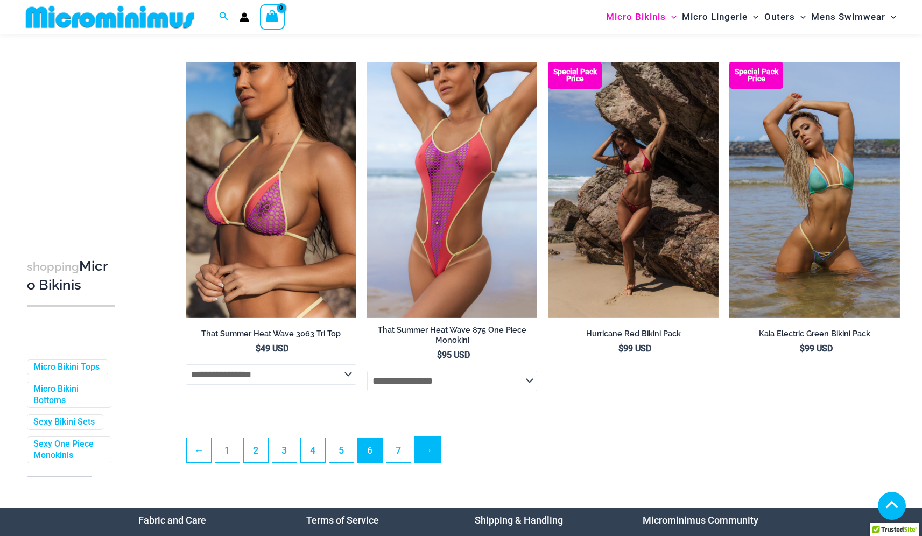
click at [433, 463] on link "→" at bounding box center [427, 449] width 25 height 25
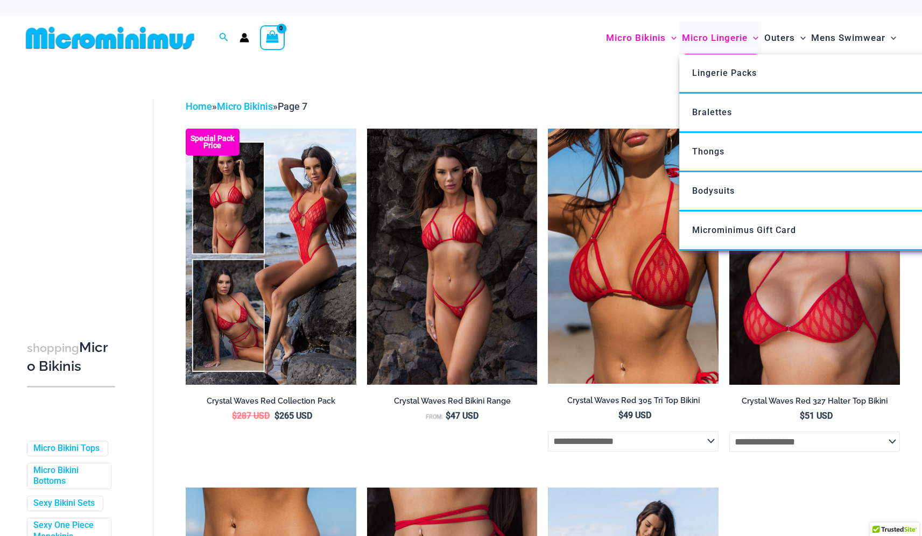
click at [718, 37] on span "Micro Lingerie" at bounding box center [715, 37] width 66 height 27
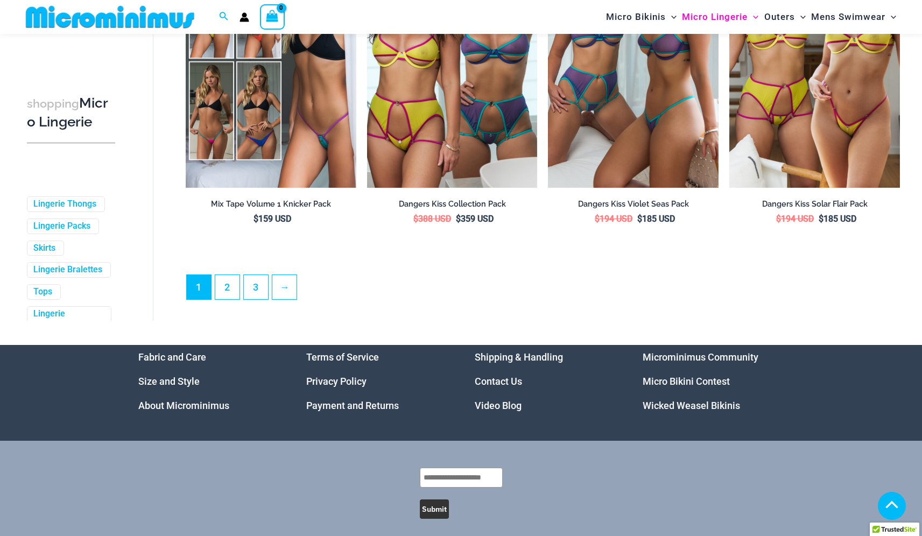
scroll to position [2741, 0]
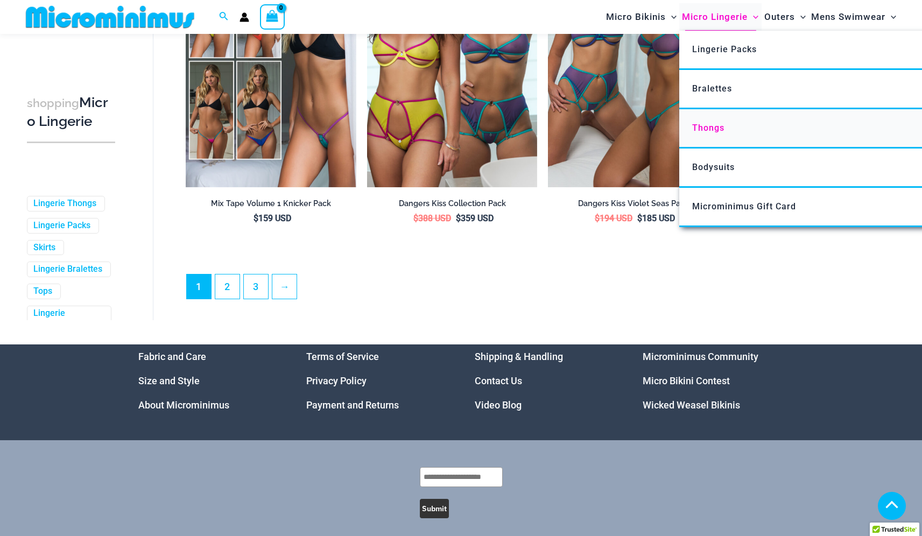
click at [699, 125] on span "Thongs" at bounding box center [708, 128] width 32 height 10
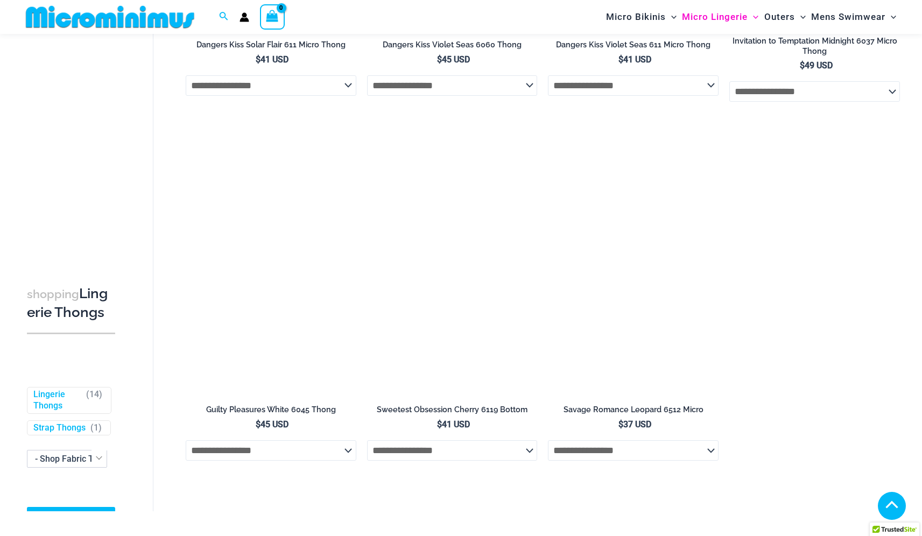
scroll to position [1073, 0]
